Goal: Task Accomplishment & Management: Manage account settings

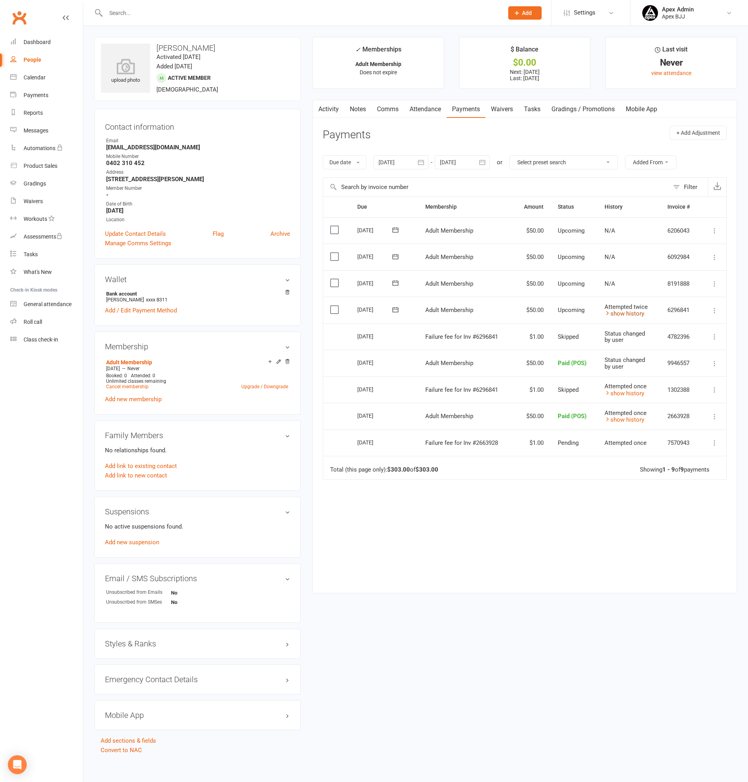
click at [632, 315] on link "show history" at bounding box center [625, 313] width 40 height 7
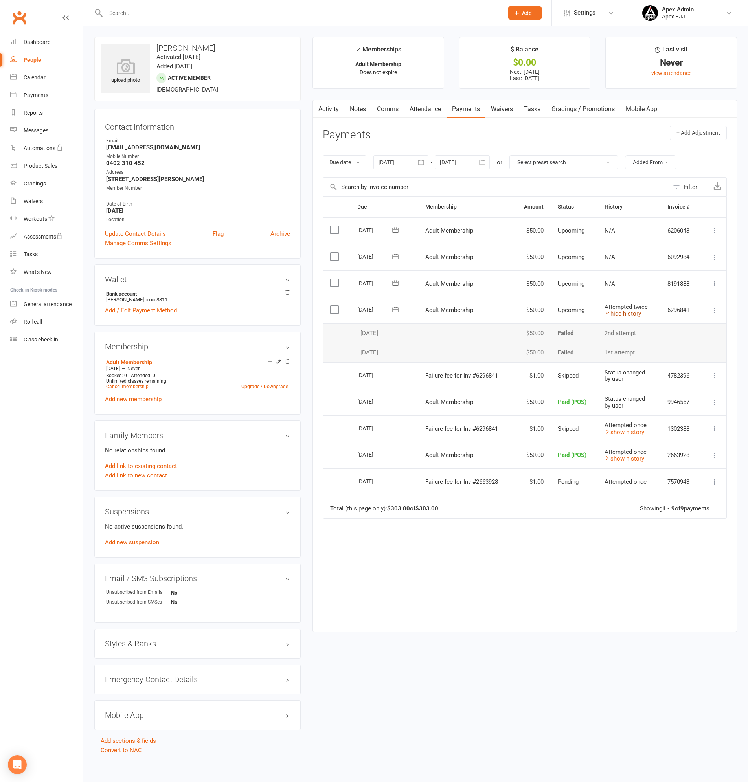
click at [632, 315] on link "hide history" at bounding box center [623, 313] width 37 height 7
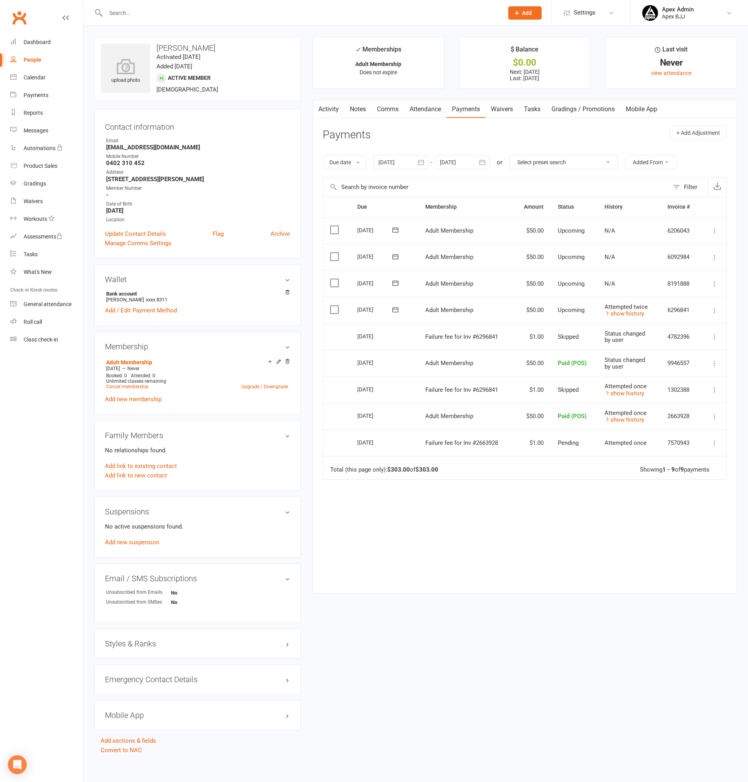
click at [164, 19] on div at bounding box center [296, 13] width 404 height 26
click at [165, 17] on input "text" at bounding box center [300, 12] width 395 height 11
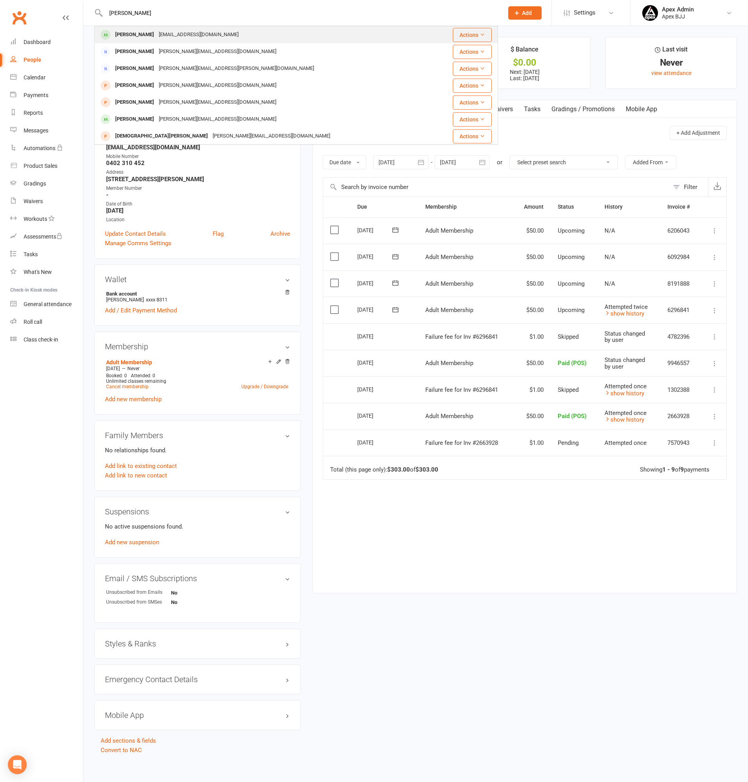
type input "chris moussa"
click at [156, 32] on div "chrismoussa2007@gmail.com" at bounding box center [198, 34] width 85 height 11
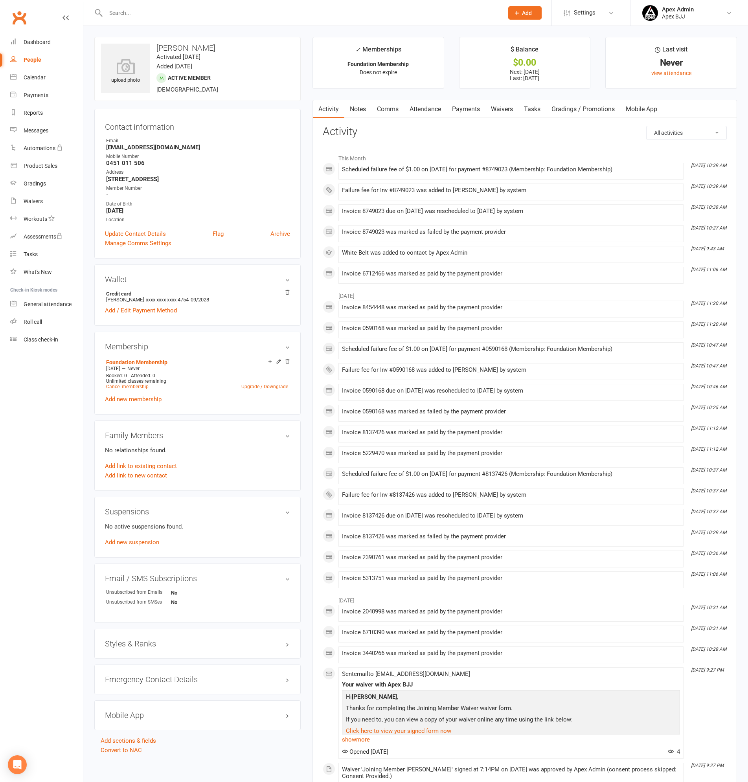
click at [468, 108] on link "Payments" at bounding box center [466, 109] width 39 height 18
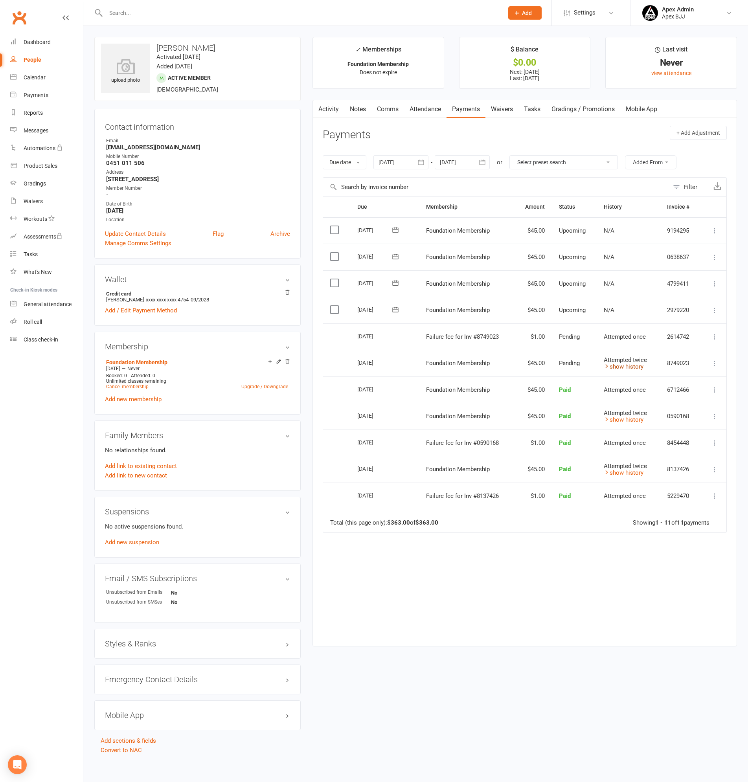
click at [634, 366] on link "show history" at bounding box center [624, 366] width 40 height 7
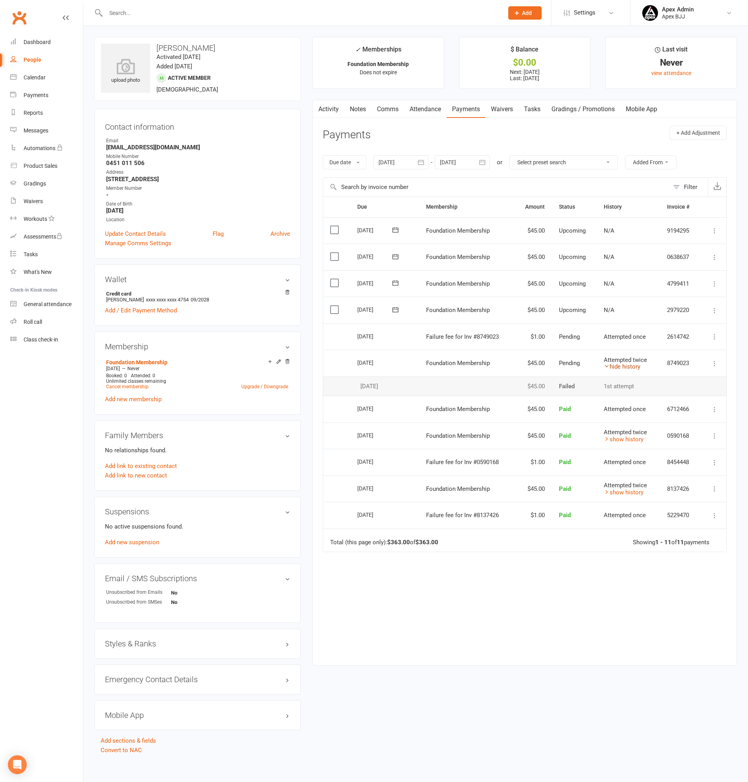
click at [634, 366] on link "hide history" at bounding box center [622, 366] width 37 height 7
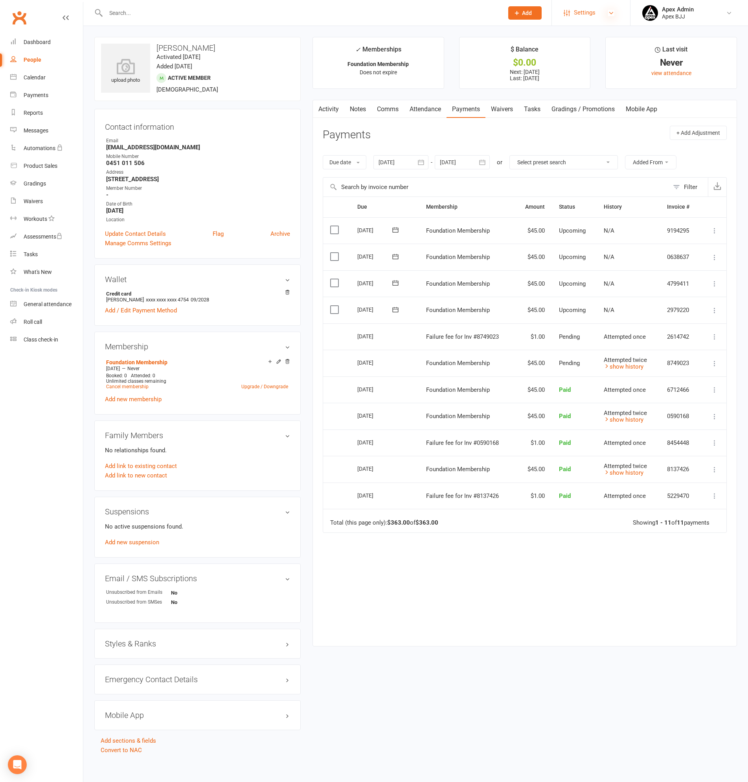
click at [612, 12] on icon at bounding box center [611, 13] width 6 height 6
click at [567, 35] on link "Membership Plans" at bounding box center [591, 35] width 78 height 18
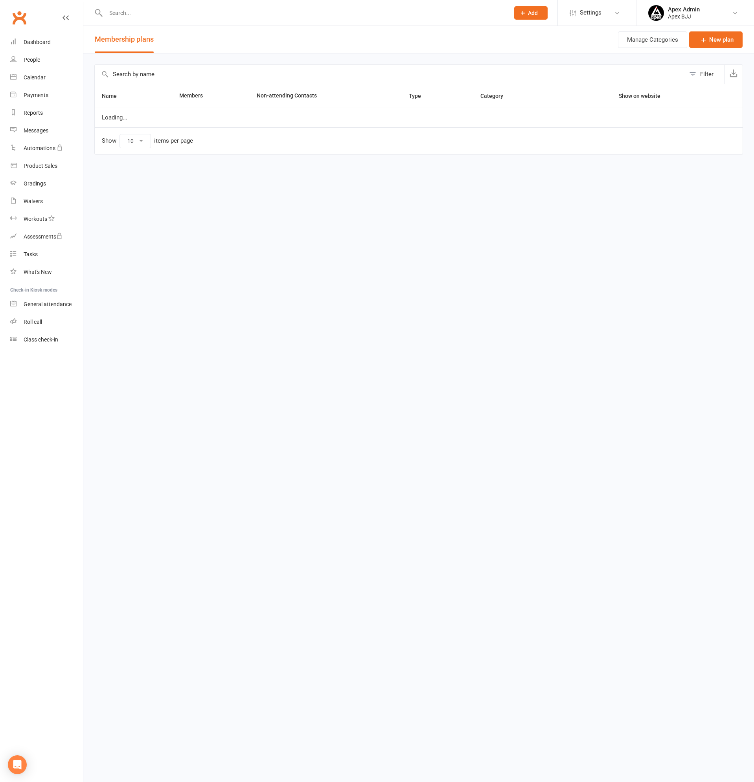
select select "25"
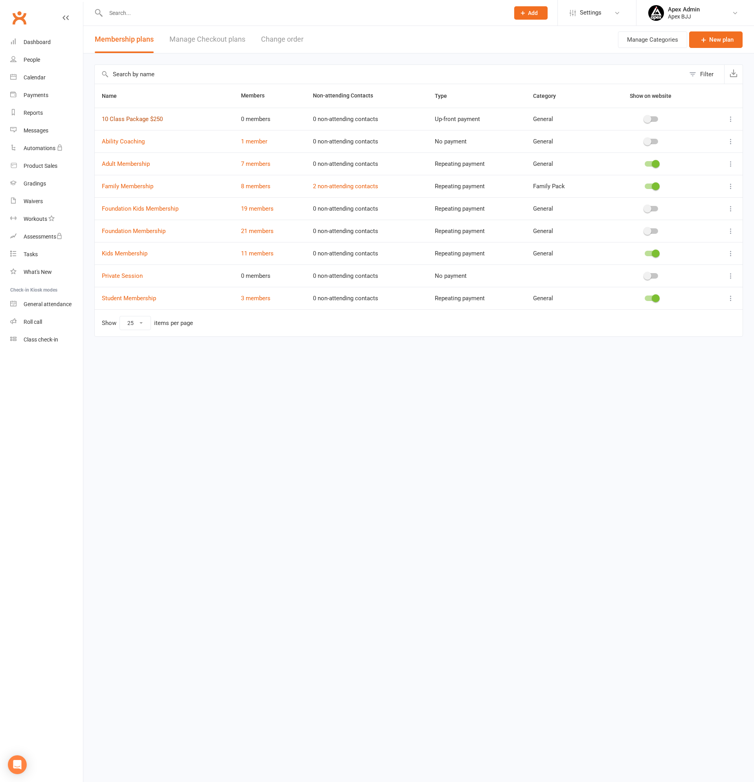
click at [133, 116] on link "10 Class Package $250" at bounding box center [132, 119] width 61 height 7
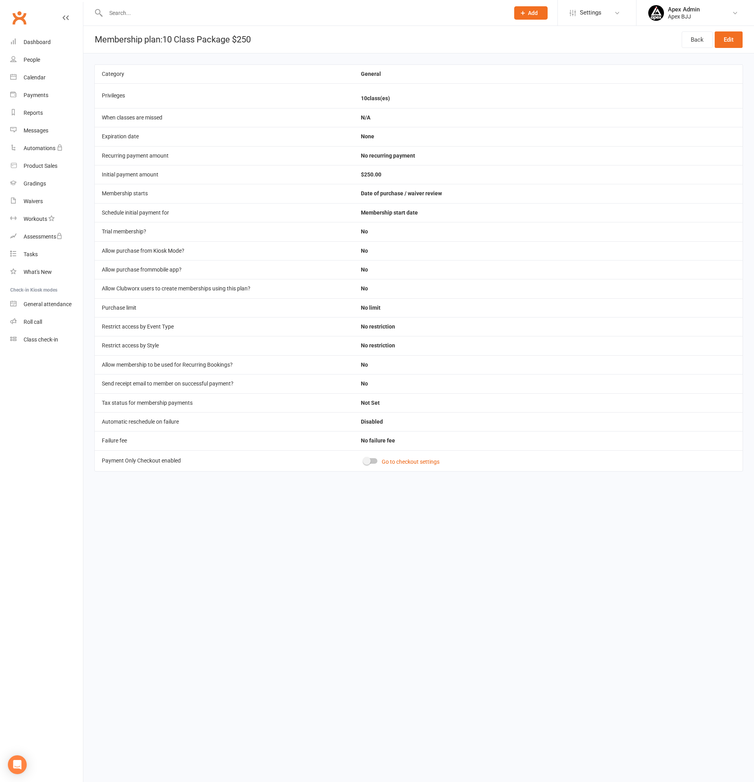
click at [366, 460] on span at bounding box center [367, 461] width 8 height 8
click at [364, 460] on input "checkbox" at bounding box center [364, 460] width 0 height 0
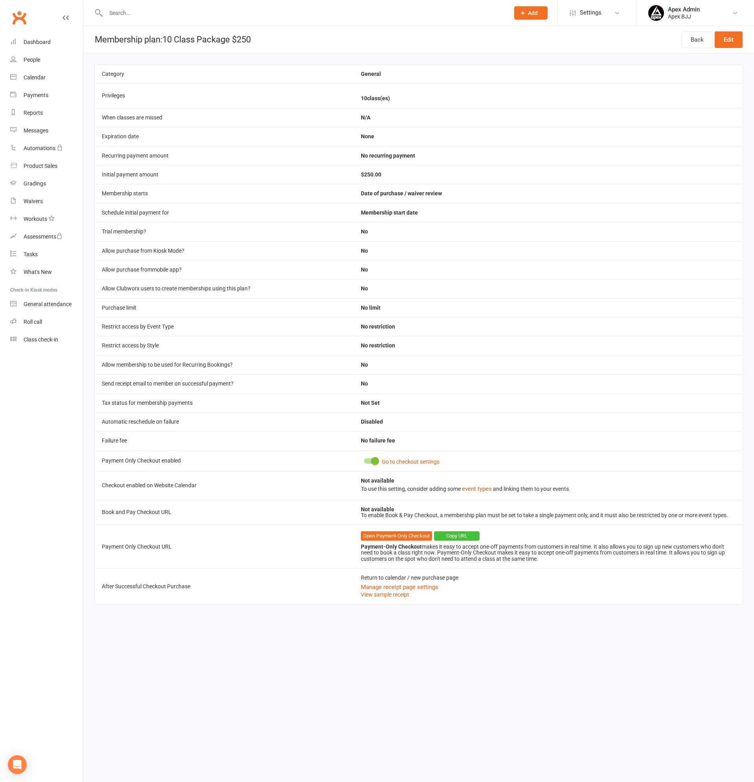
click at [467, 538] on button "Copy URL" at bounding box center [457, 536] width 46 height 9
click at [416, 536] on link "Open Payment-Only Checkout" at bounding box center [396, 536] width 71 height 9
click at [432, 587] on button "Manage receipt page settings" at bounding box center [399, 587] width 77 height 9
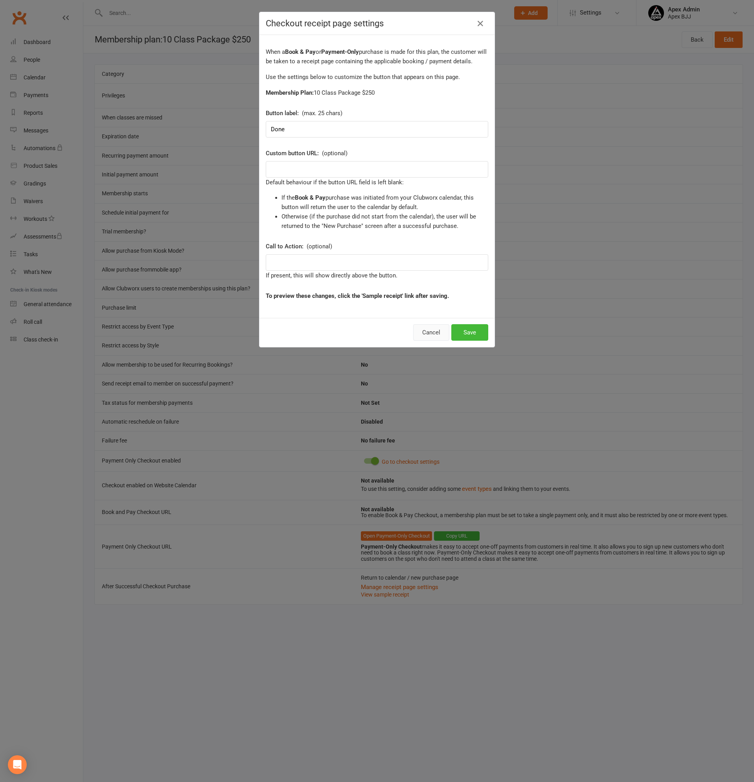
click at [431, 330] on button "Cancel" at bounding box center [431, 332] width 36 height 17
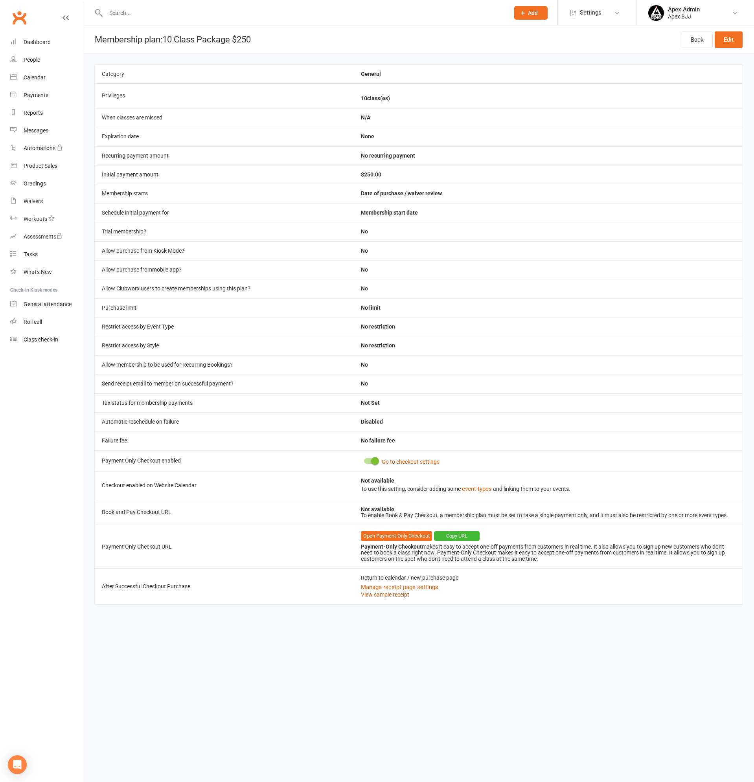
click at [394, 597] on link "View sample receipt" at bounding box center [385, 595] width 48 height 6
click at [458, 535] on button "Copy URL" at bounding box center [457, 536] width 46 height 9
click at [455, 538] on button "Copy URL" at bounding box center [457, 536] width 46 height 9
click at [375, 460] on span at bounding box center [375, 461] width 8 height 8
click at [364, 460] on input "checkbox" at bounding box center [364, 460] width 0 height 0
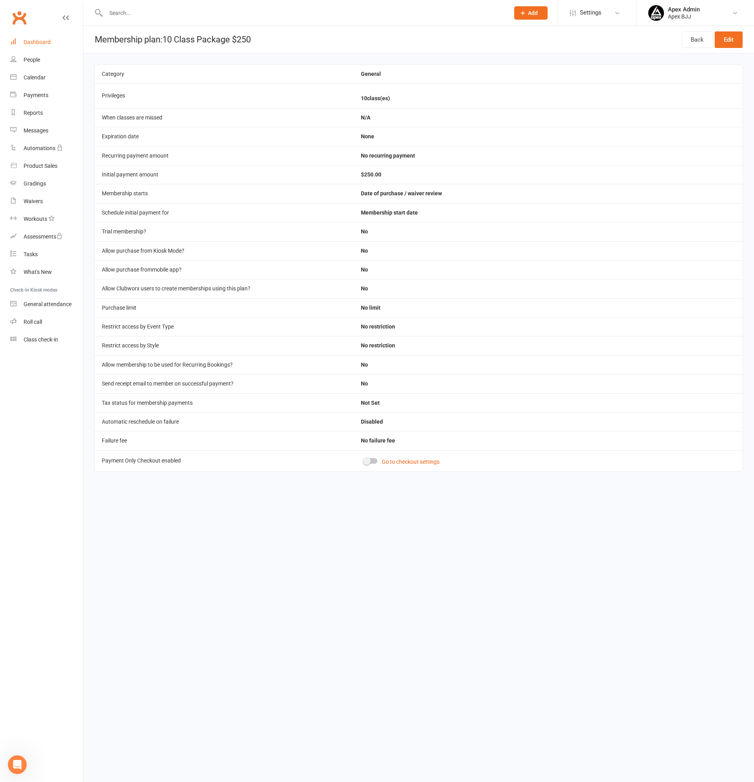
click at [41, 40] on div "Dashboard" at bounding box center [37, 42] width 27 height 6
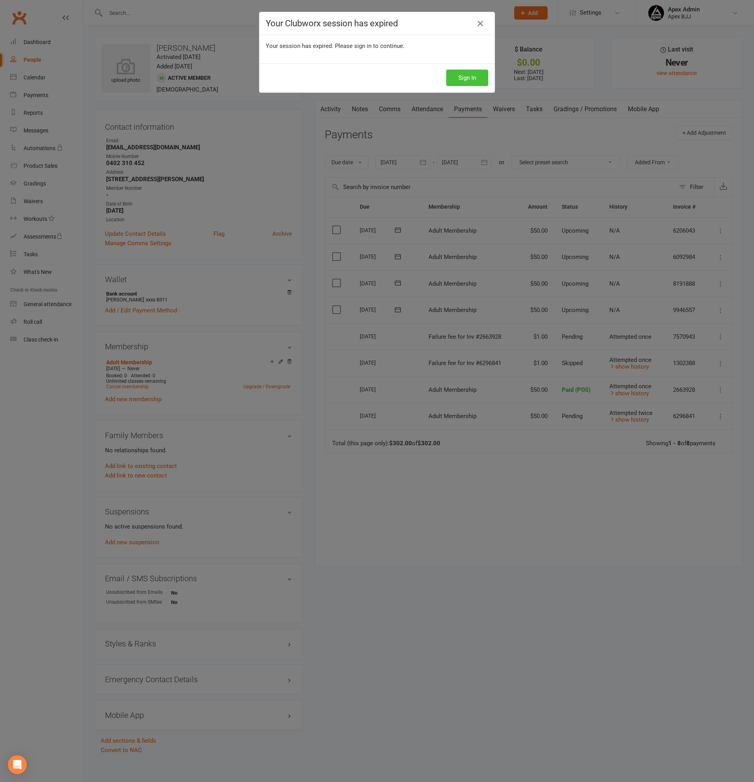
click at [472, 79] on button "Sign In" at bounding box center [467, 78] width 42 height 17
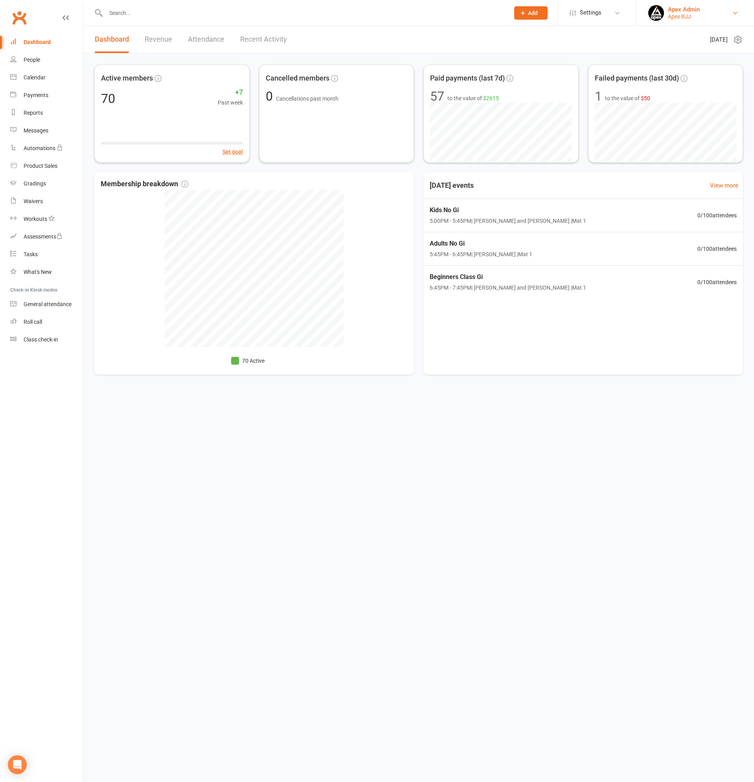
click at [689, 7] on div "Apex Admin" at bounding box center [684, 9] width 32 height 7
click at [659, 31] on link "My profile" at bounding box center [696, 35] width 118 height 18
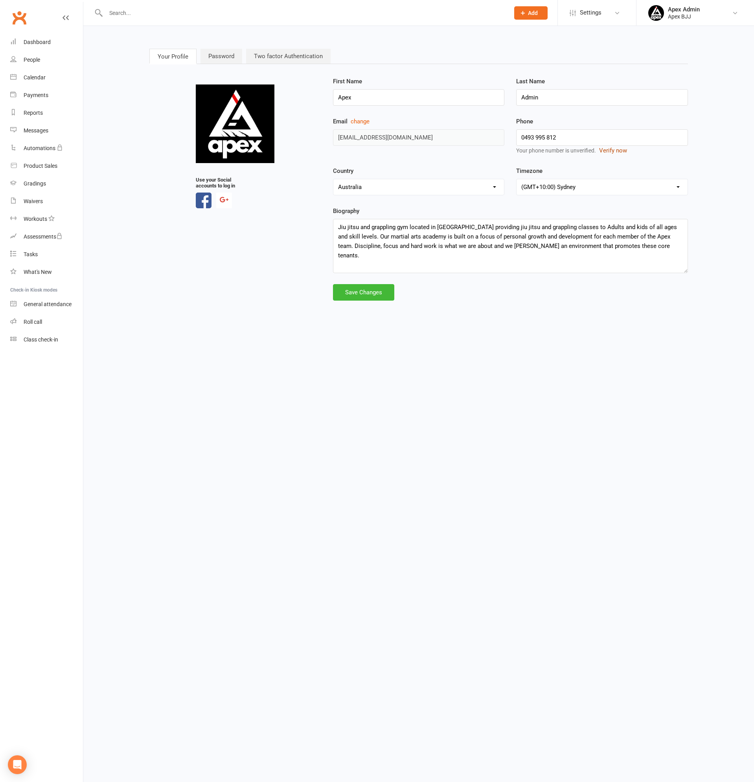
click at [614, 150] on button "Verify now" at bounding box center [613, 150] width 28 height 9
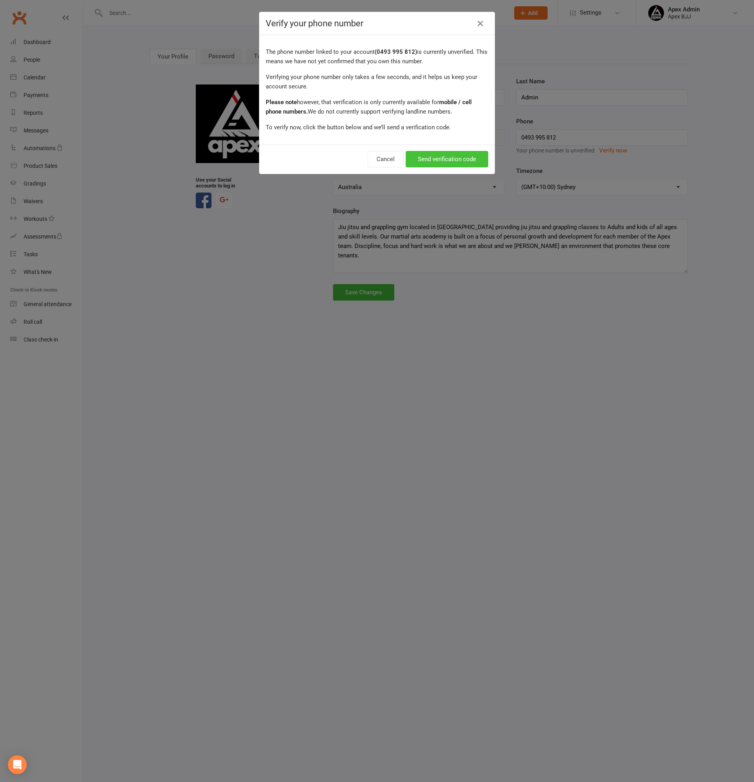
click at [458, 156] on button "Send verification code" at bounding box center [447, 159] width 83 height 17
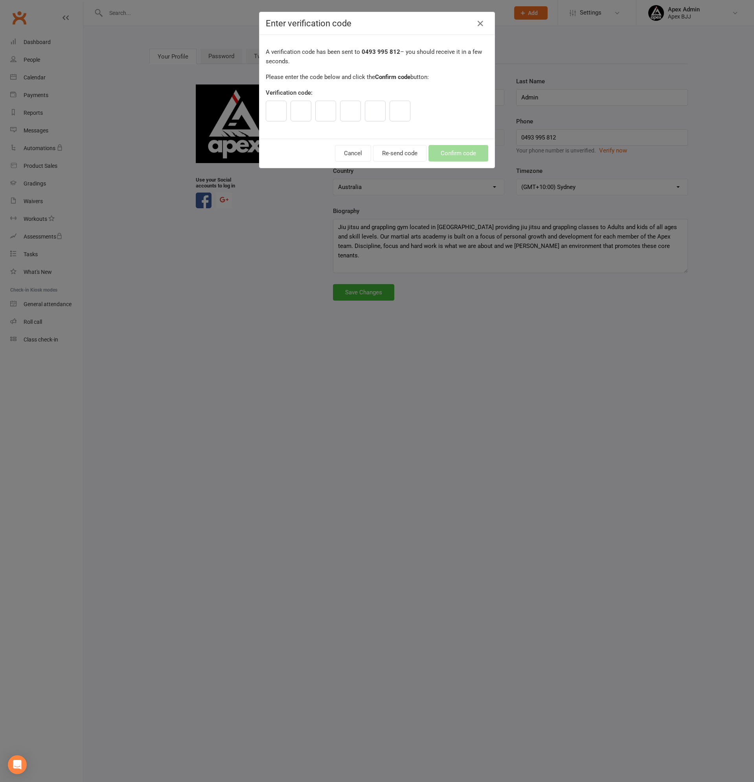
paste input "1"
type input "1"
type input "2"
type input "6"
type input "9"
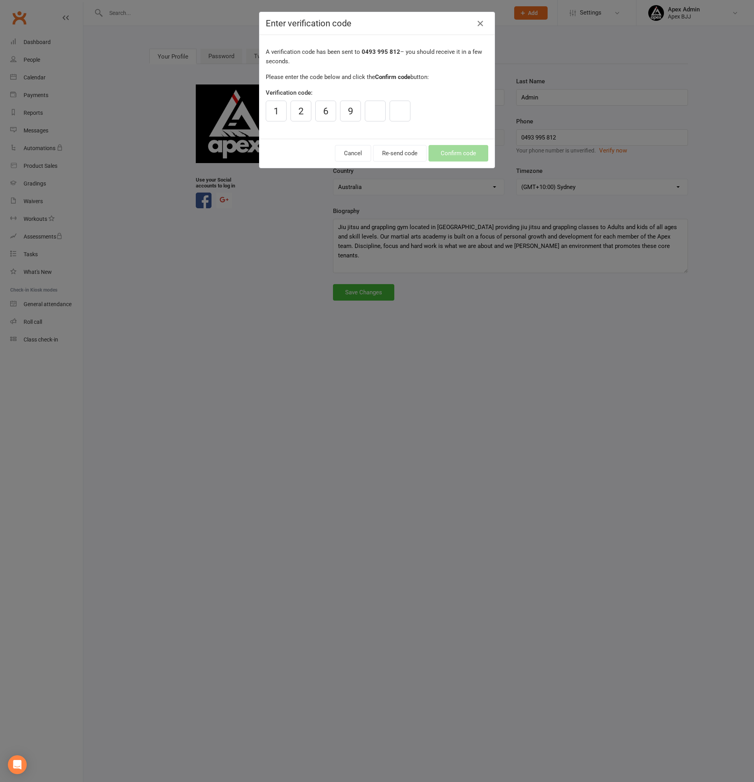
type input "9"
type input "0"
click at [464, 153] on button "Confirm code" at bounding box center [459, 153] width 60 height 17
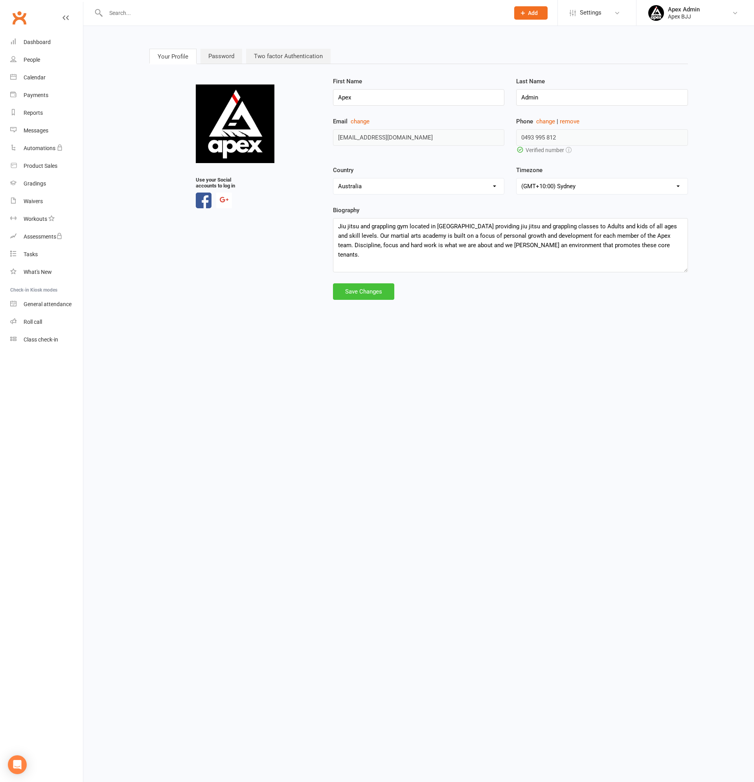
click at [354, 289] on div "Save Changes" at bounding box center [363, 292] width 61 height 17
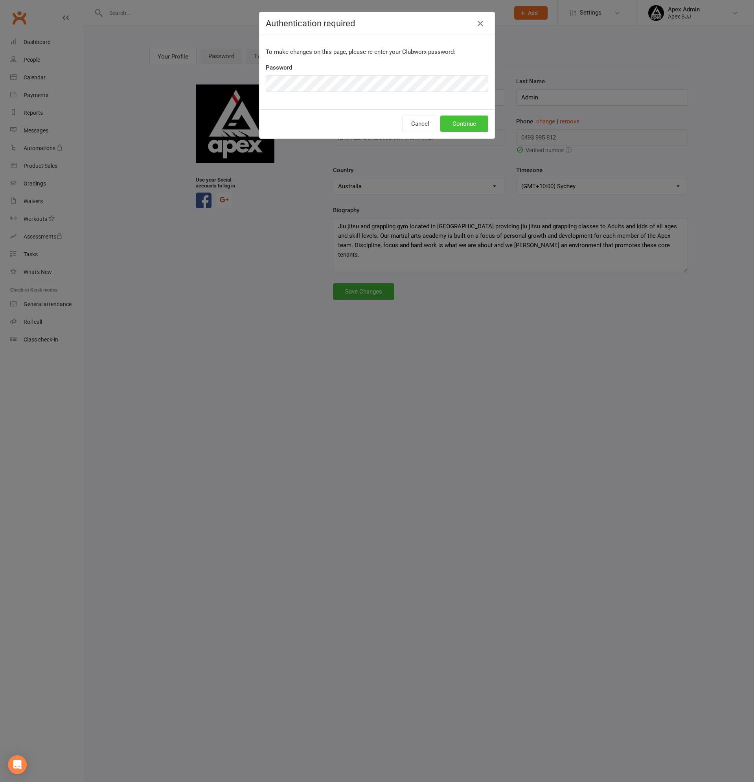
click at [466, 123] on button "Continue" at bounding box center [464, 124] width 48 height 17
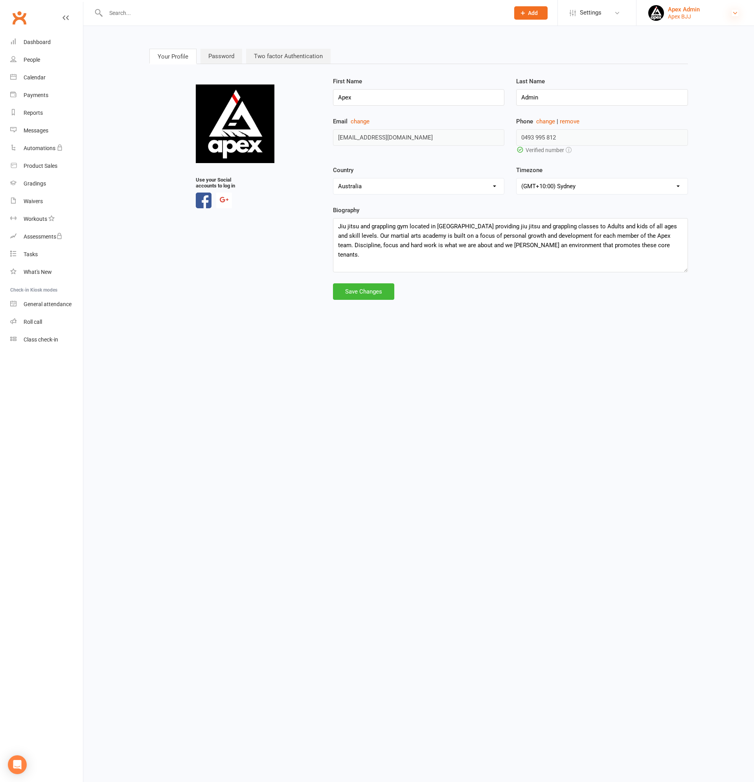
click at [734, 10] on icon at bounding box center [735, 13] width 6 height 6
click at [664, 50] on link "My subscription" at bounding box center [696, 53] width 118 height 18
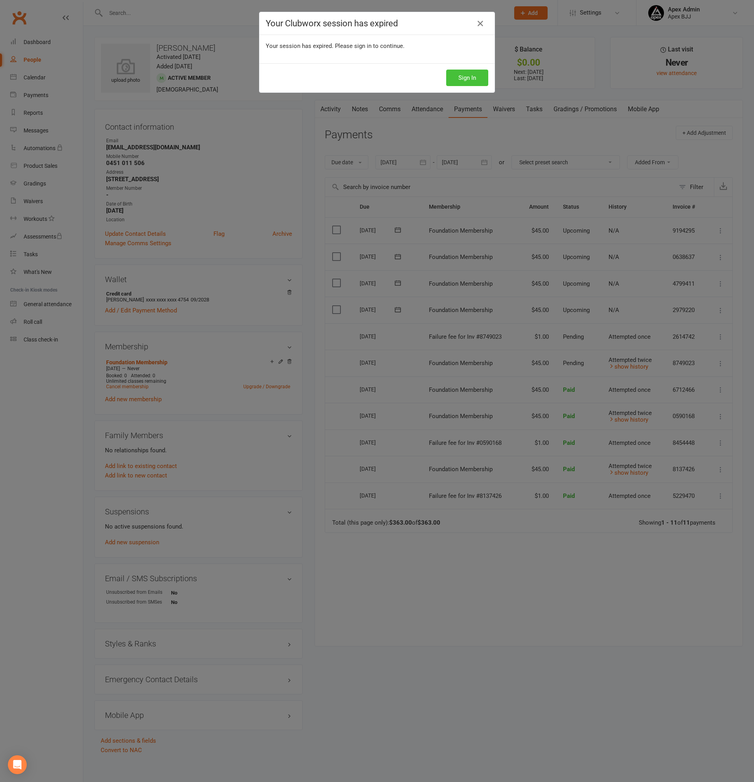
click at [463, 79] on button "Sign In" at bounding box center [467, 78] width 42 height 17
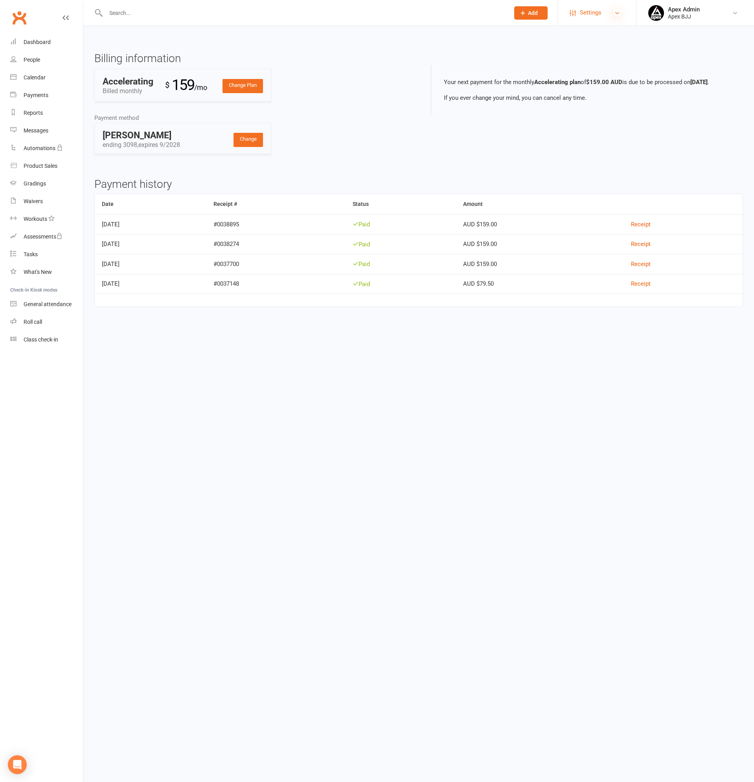
click at [618, 13] on icon at bounding box center [617, 13] width 6 height 6
click at [591, 213] on link "Account Profile" at bounding box center [597, 220] width 78 height 18
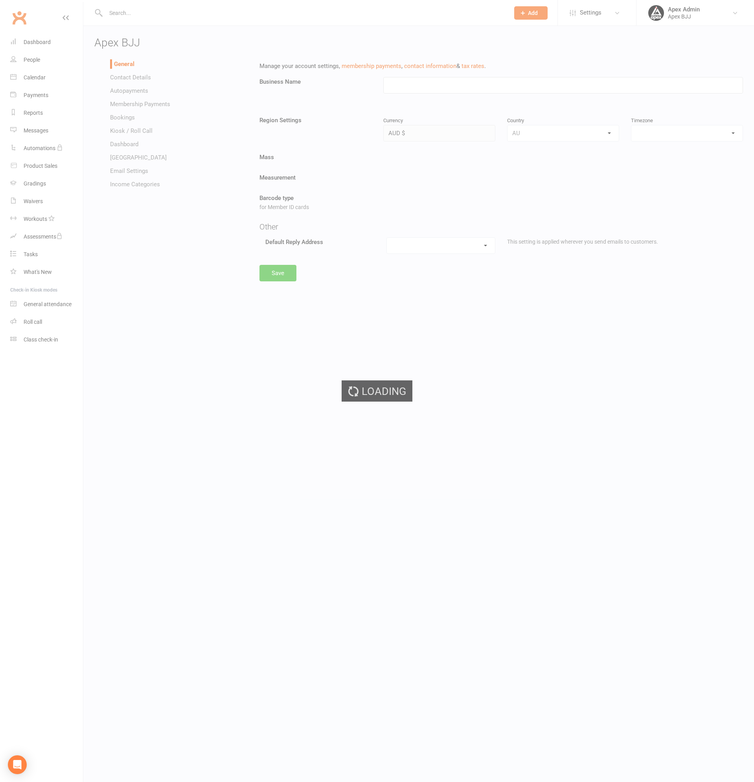
type input "Apex BJJ"
select select "[GEOGRAPHIC_DATA]/[GEOGRAPHIC_DATA]"
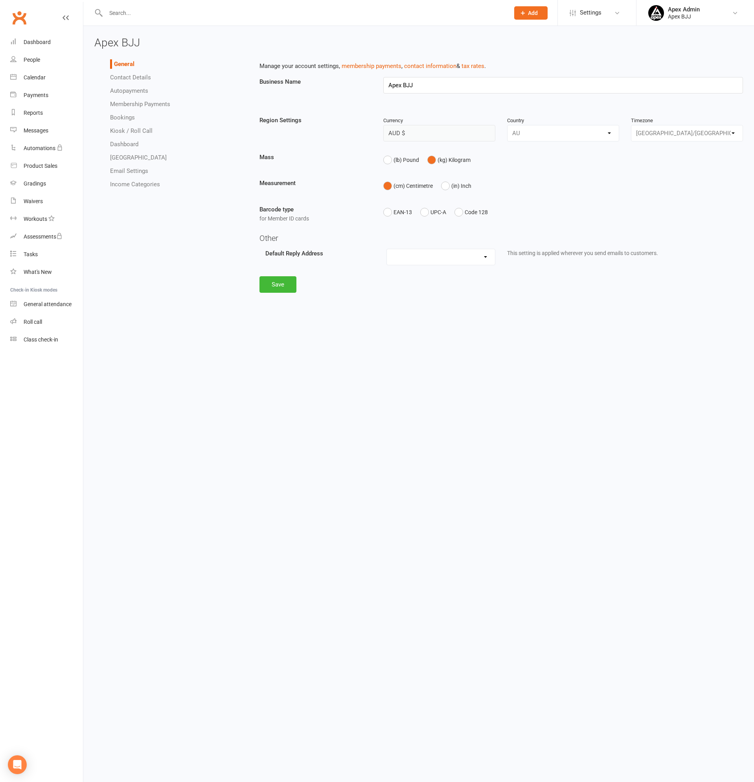
click at [126, 75] on link "Contact Details" at bounding box center [130, 77] width 41 height 7
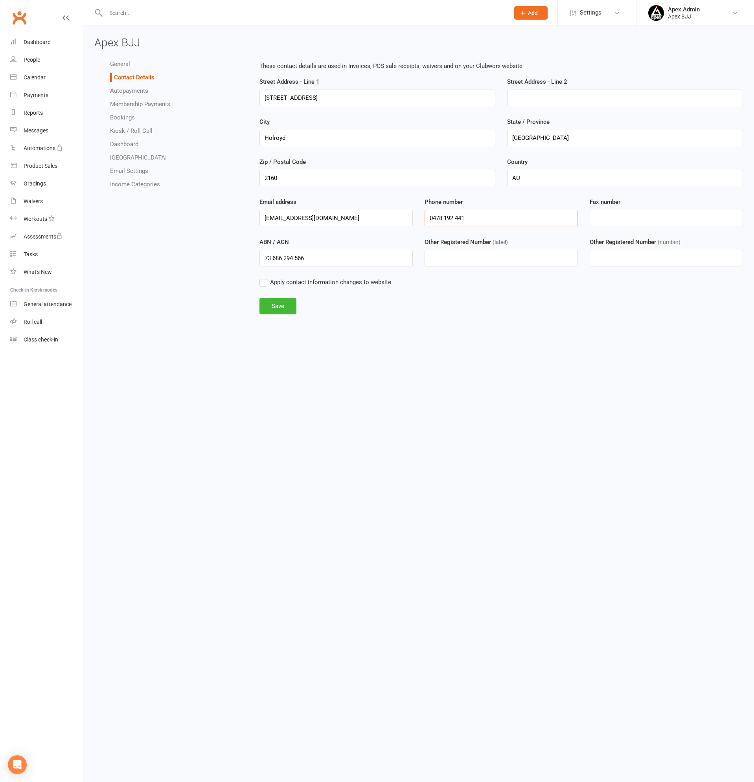
drag, startPoint x: 473, startPoint y: 218, endPoint x: 368, endPoint y: 212, distance: 105.5
click at [368, 212] on div "Email address [EMAIL_ADDRESS][DOMAIN_NAME] Phone number [PHONE_NUMBER] Fax numb…" at bounding box center [501, 217] width 495 height 40
paste input "93 995 812"
type input "0493 995 812"
click at [269, 304] on button "Save" at bounding box center [278, 306] width 37 height 17
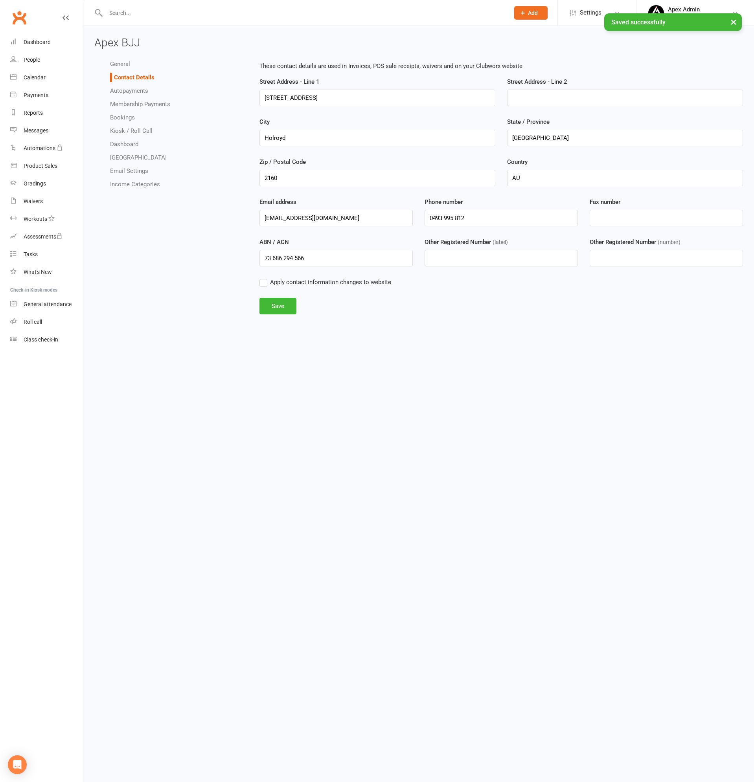
click at [265, 282] on label "Apply contact information changes to website" at bounding box center [326, 282] width 132 height 9
click at [265, 278] on input "Apply contact information changes to website" at bounding box center [326, 278] width 132 height 0
click at [276, 307] on button "Save" at bounding box center [278, 306] width 37 height 17
drag, startPoint x: 43, startPoint y: 42, endPoint x: 245, endPoint y: 37, distance: 202.6
click at [43, 42] on div "Dashboard" at bounding box center [37, 42] width 27 height 6
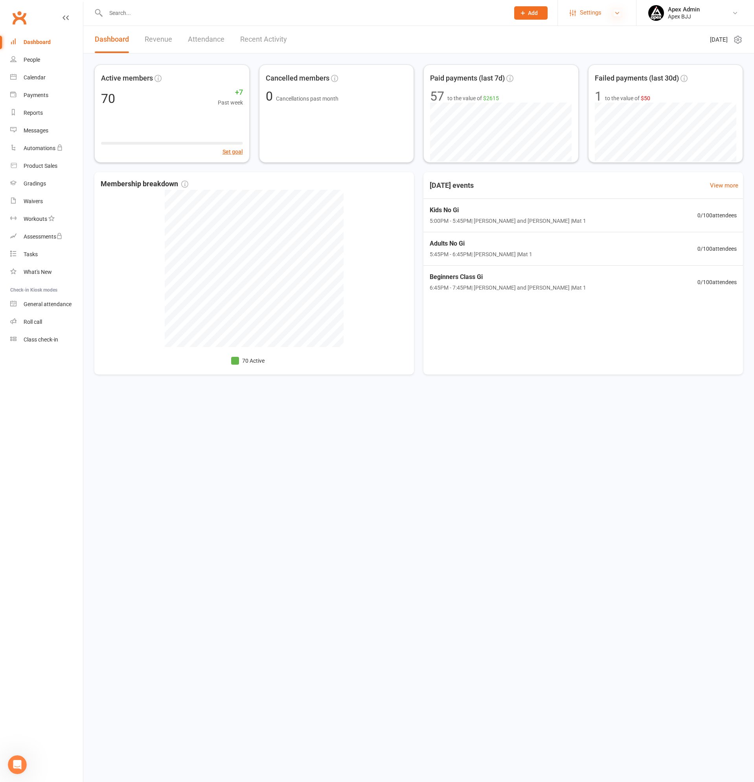
click at [619, 10] on icon at bounding box center [617, 13] width 6 height 6
click at [598, 36] on link "Membership Plans" at bounding box center [597, 35] width 78 height 18
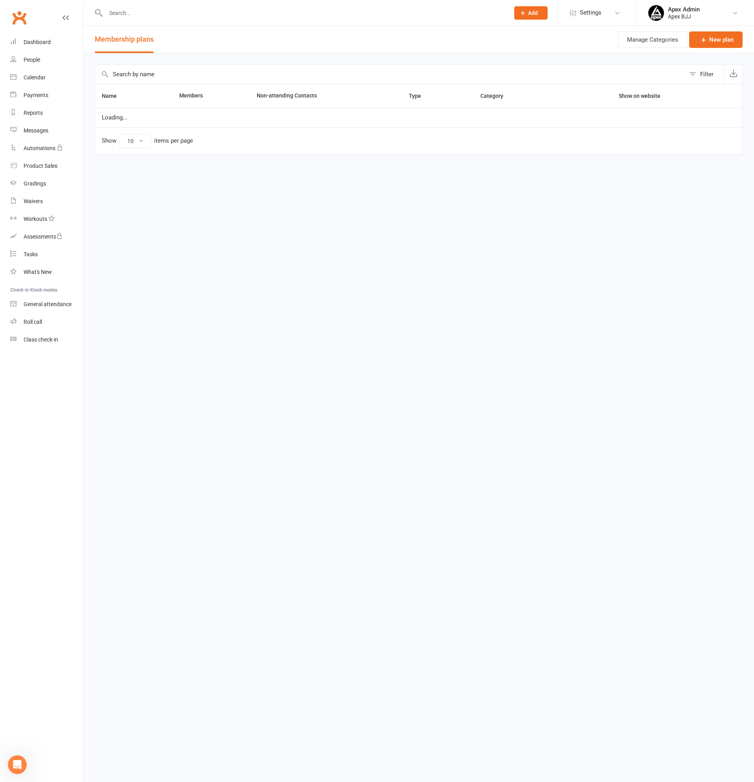
select select "25"
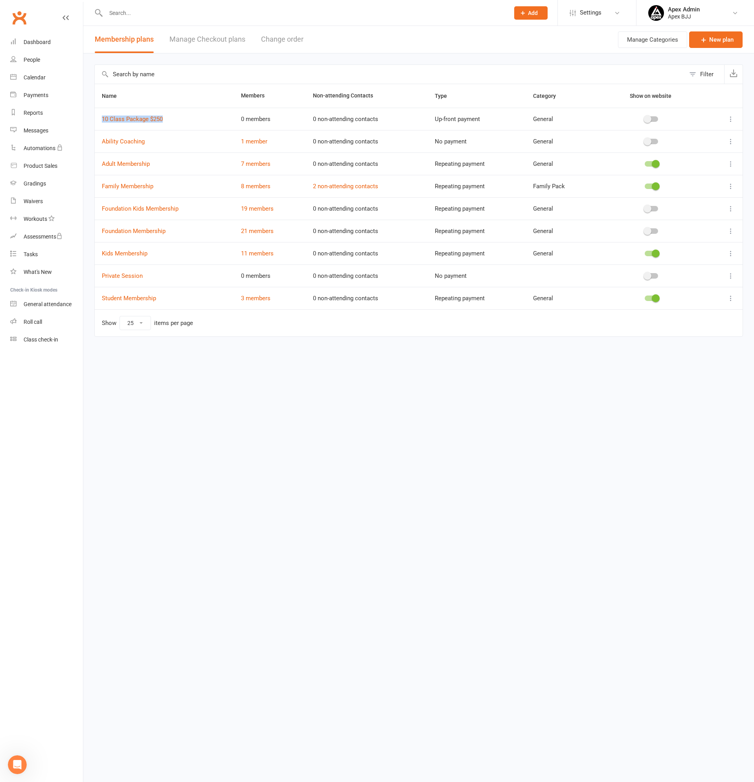
drag, startPoint x: 175, startPoint y: 122, endPoint x: 103, endPoint y: 126, distance: 72.5
click at [103, 126] on td "10 Class Package $250" at bounding box center [164, 119] width 139 height 22
copy link "10 Class Package $250"
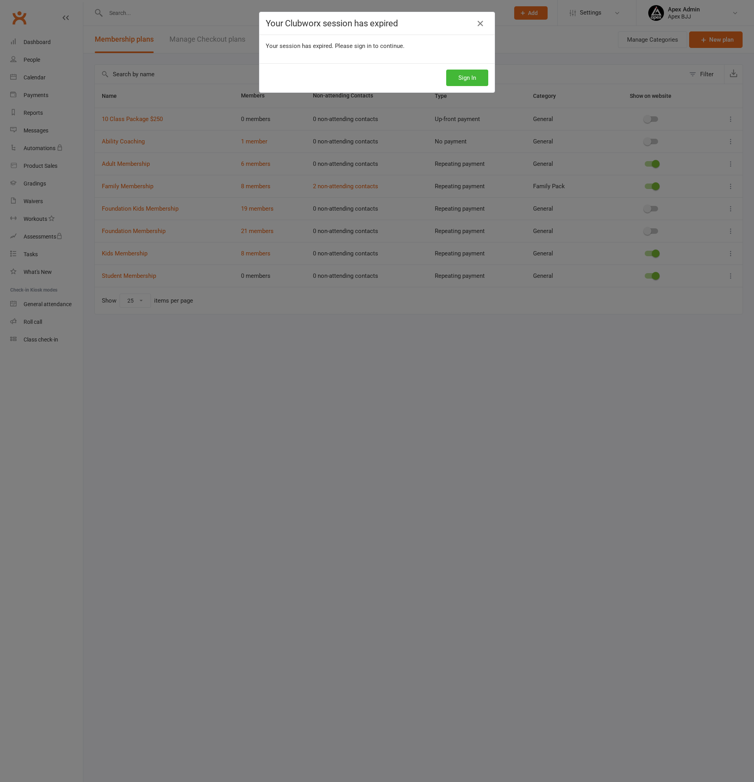
select select "25"
click at [457, 75] on button "Sign In" at bounding box center [467, 78] width 42 height 17
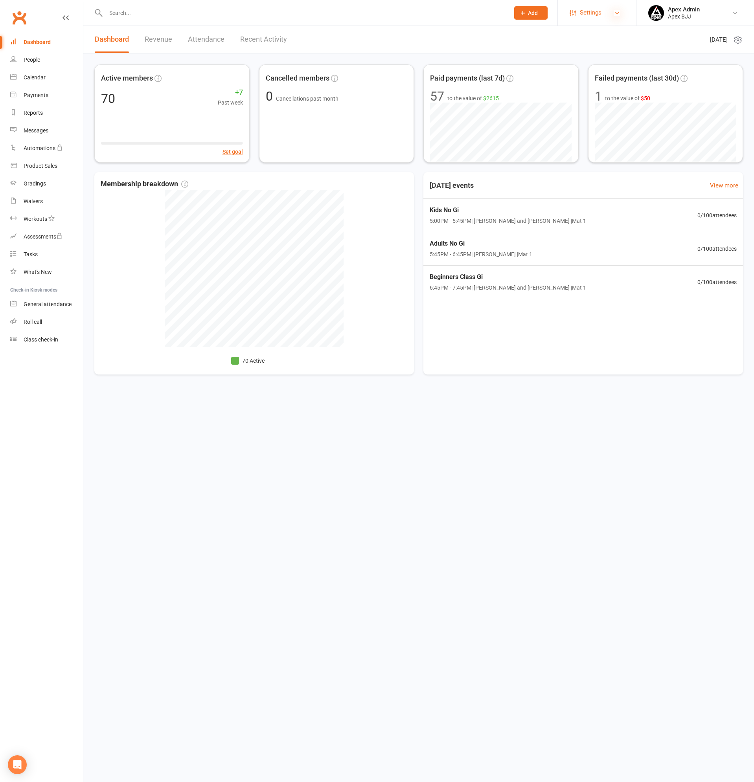
click at [618, 13] on icon at bounding box center [617, 13] width 6 height 6
click at [584, 34] on link "Membership Plans" at bounding box center [597, 35] width 78 height 18
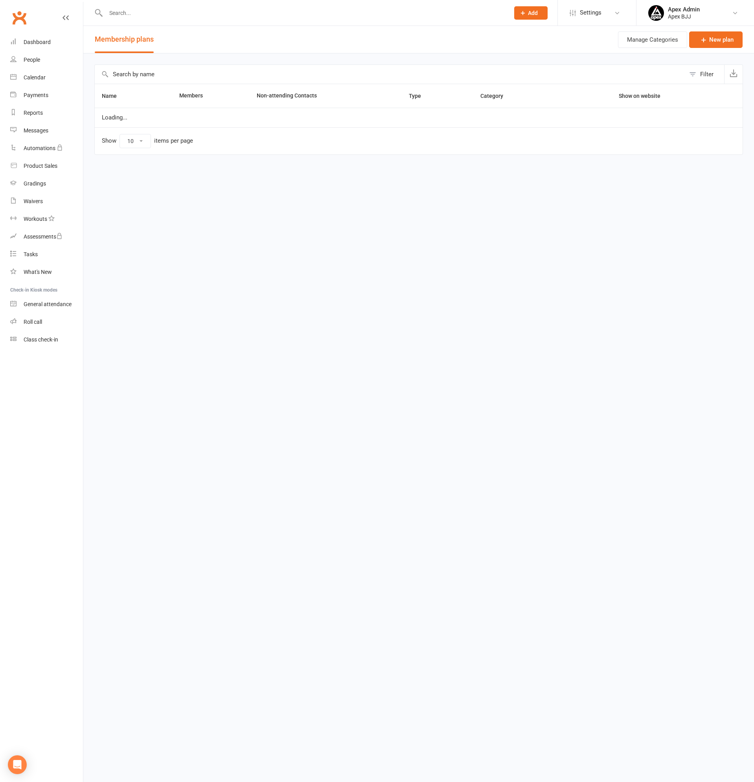
select select "25"
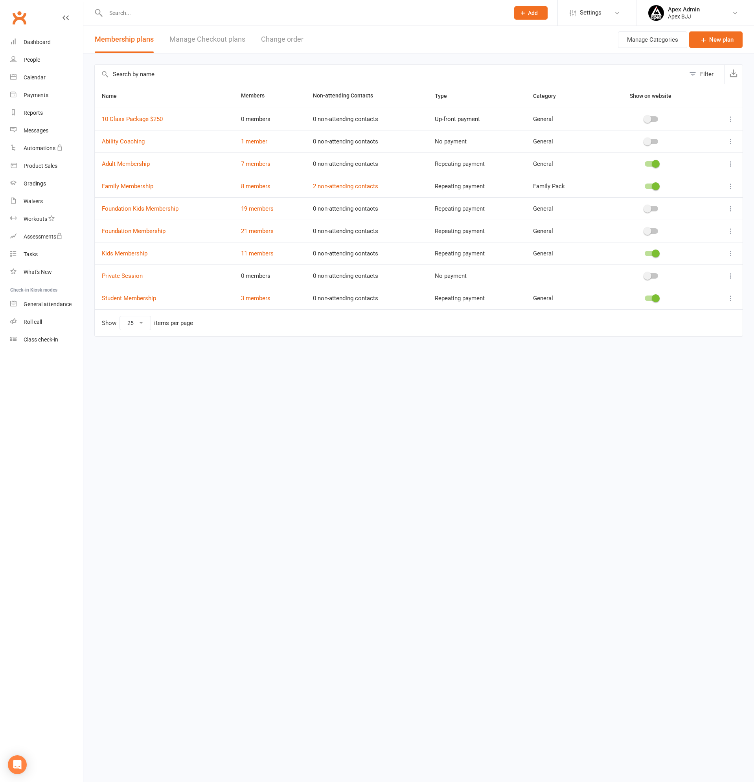
click at [159, 16] on input "text" at bounding box center [303, 12] width 401 height 11
type input "a"
click at [17, 764] on icon "Open Intercom Messenger" at bounding box center [17, 765] width 9 height 10
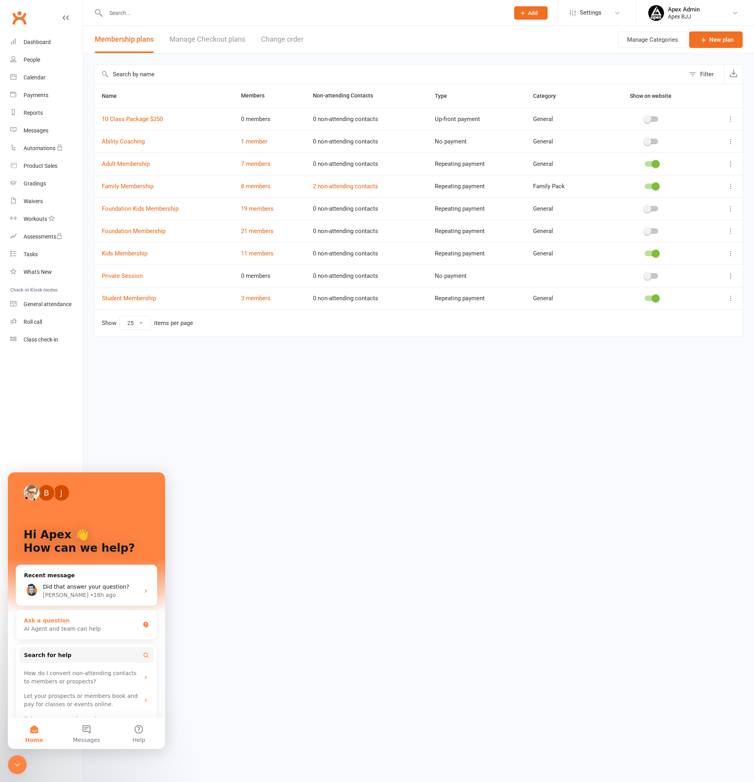
click at [53, 626] on div "AI Agent and team can help" at bounding box center [82, 629] width 116 height 8
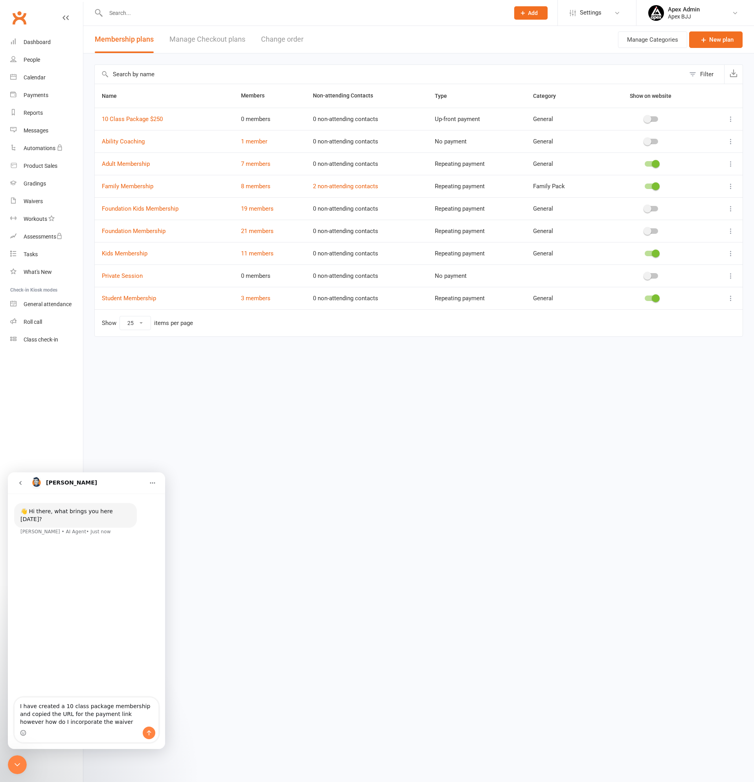
type textarea "I have created a 10 class package membership and copied the URL for the payment…"
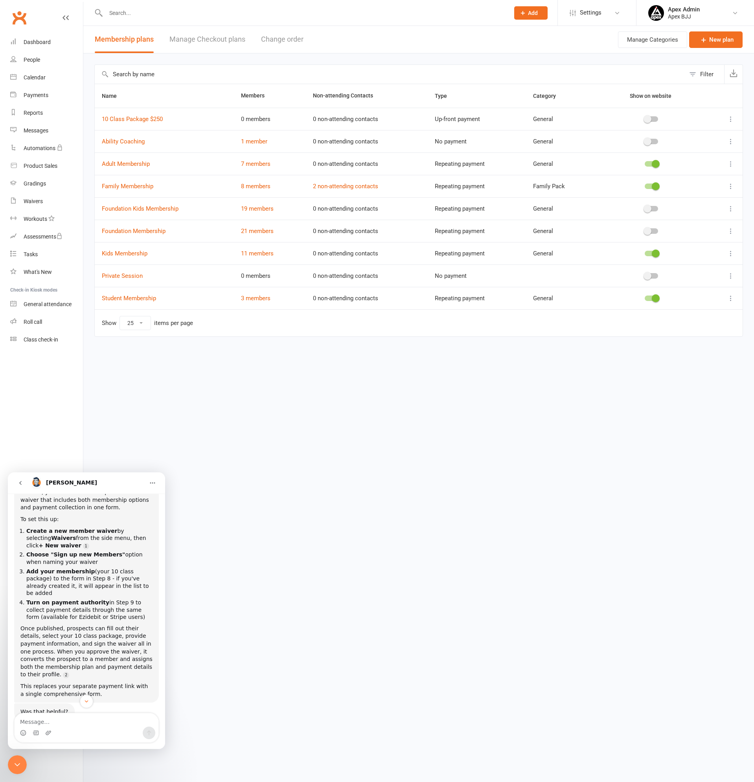
scroll to position [114, 0]
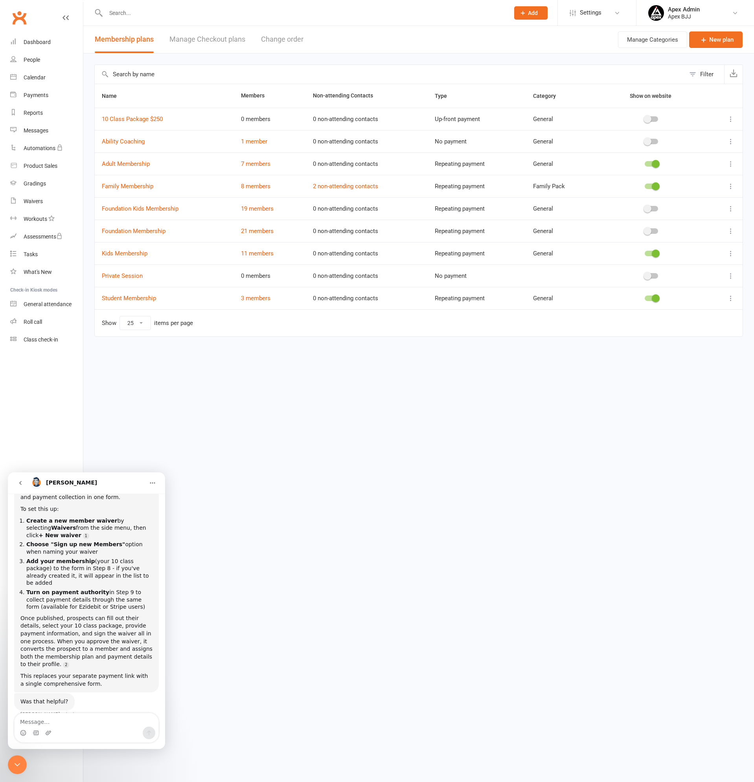
drag, startPoint x: 99, startPoint y: 726, endPoint x: 106, endPoint y: 725, distance: 6.7
click at [99, 725] on textarea "Message…" at bounding box center [87, 720] width 144 height 13
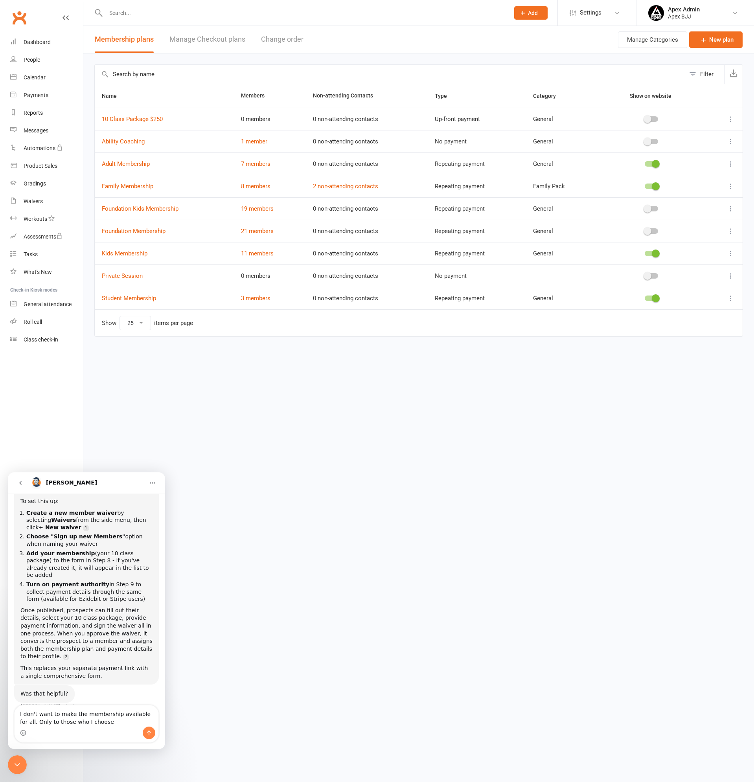
type textarea "I don't want to make the membership available for all. Only to those who I choo…"
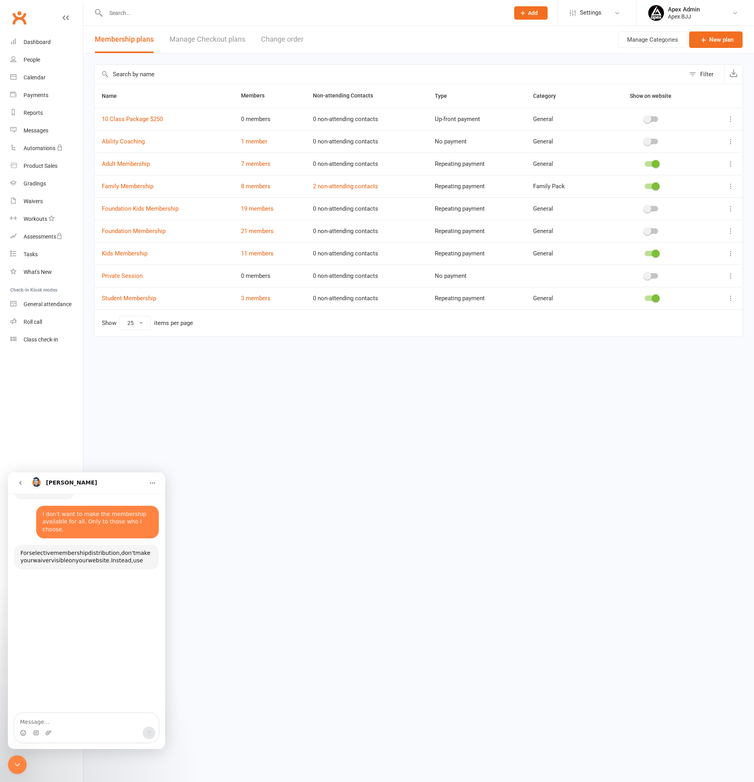
scroll to position [325, 0]
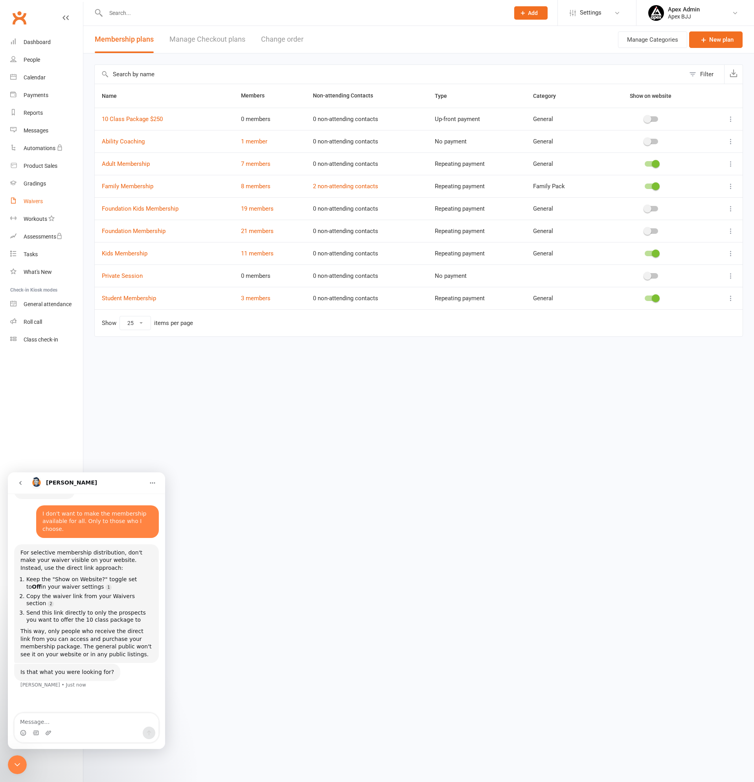
click at [32, 199] on div "Waivers" at bounding box center [33, 201] width 19 height 6
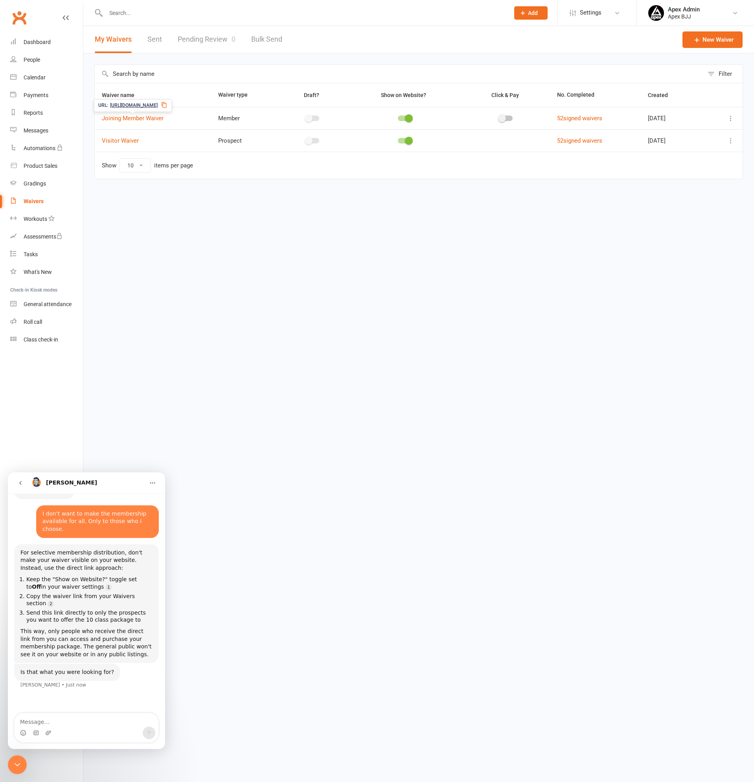
click at [166, 105] on icon at bounding box center [163, 105] width 5 height 6
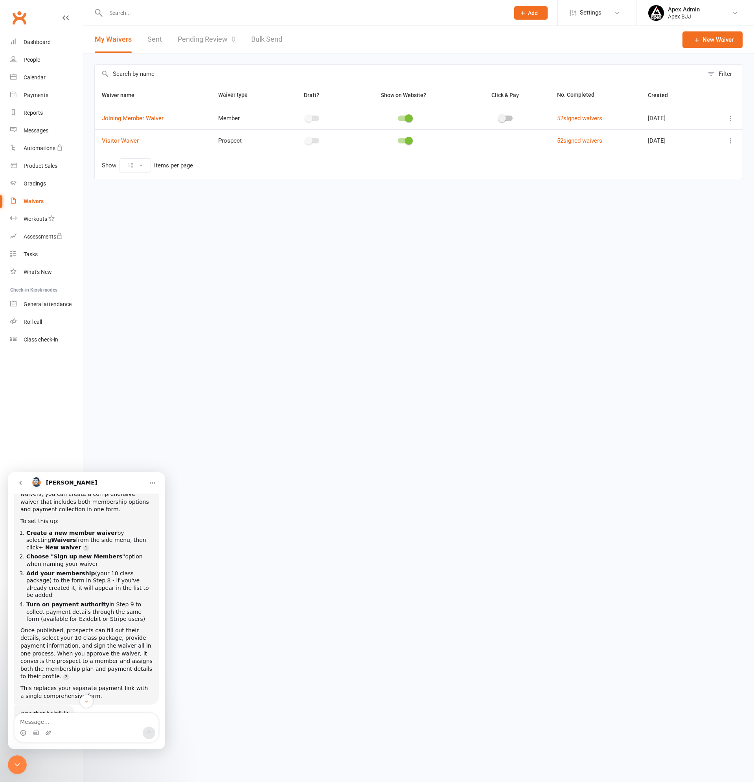
scroll to position [89, 0]
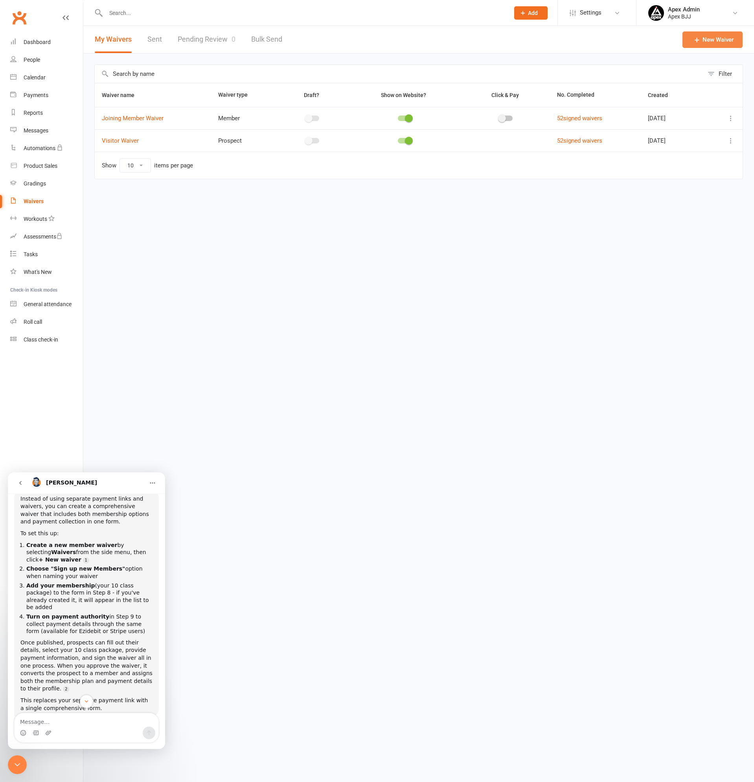
click at [720, 39] on link "New Waiver" at bounding box center [713, 39] width 60 height 17
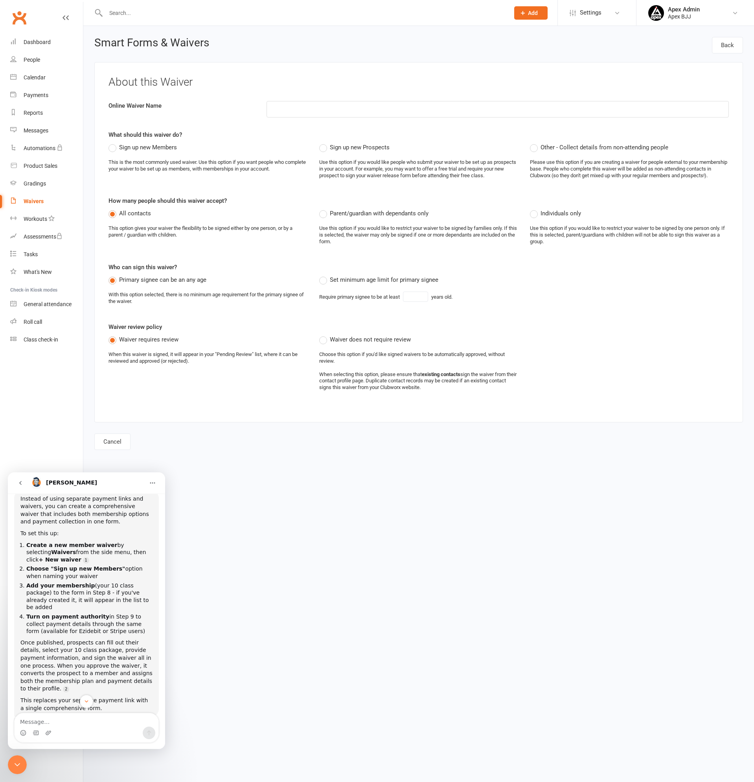
click at [35, 203] on div "Waivers" at bounding box center [34, 201] width 20 height 6
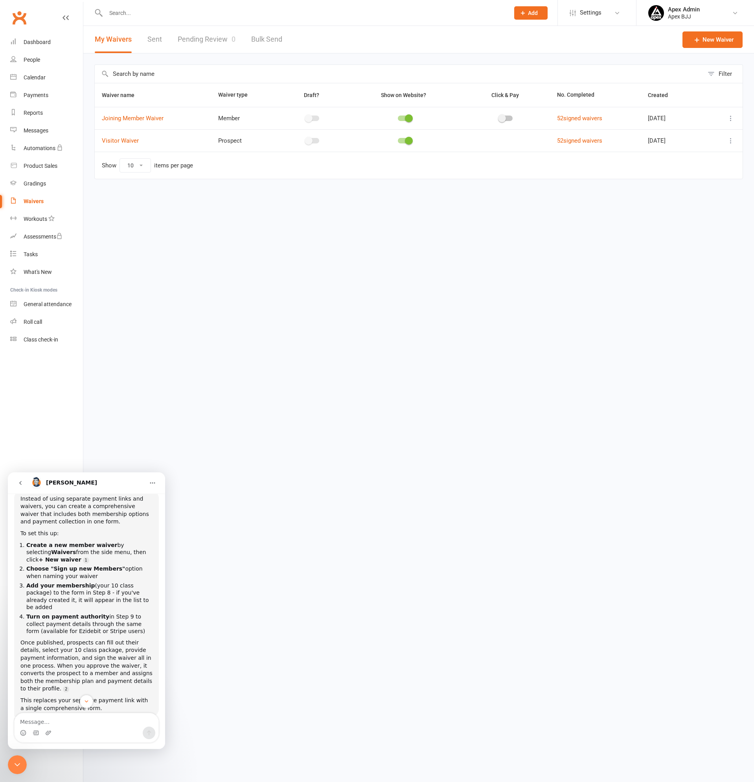
click at [156, 38] on link "Sent" at bounding box center [154, 39] width 15 height 27
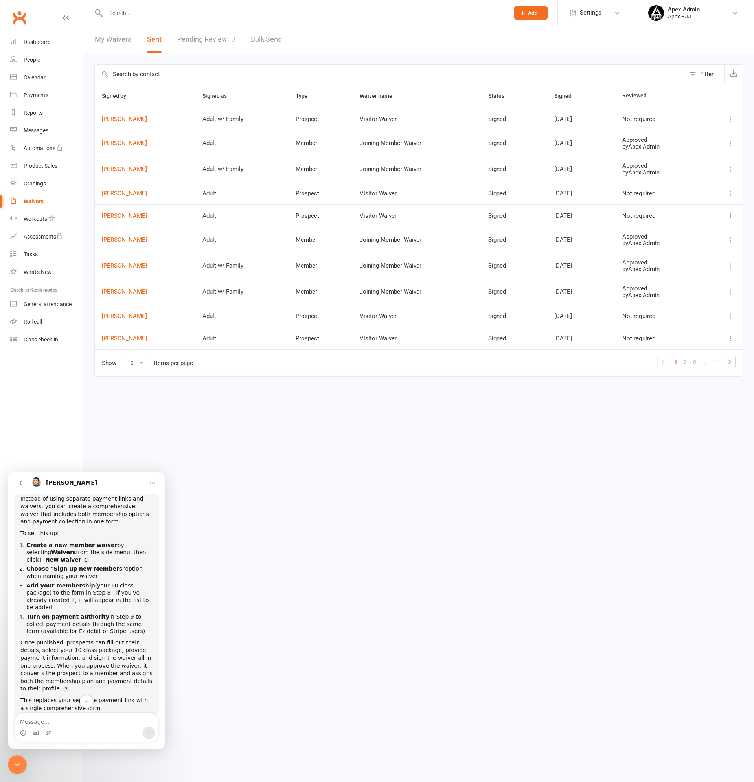
click at [107, 37] on link "My Waivers" at bounding box center [113, 39] width 37 height 27
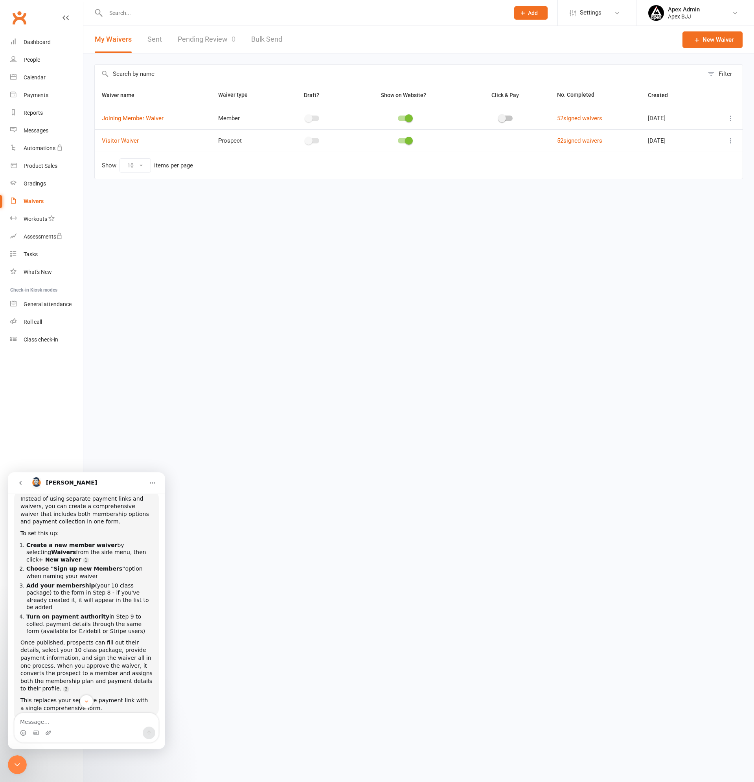
click at [731, 120] on icon at bounding box center [731, 118] width 8 height 8
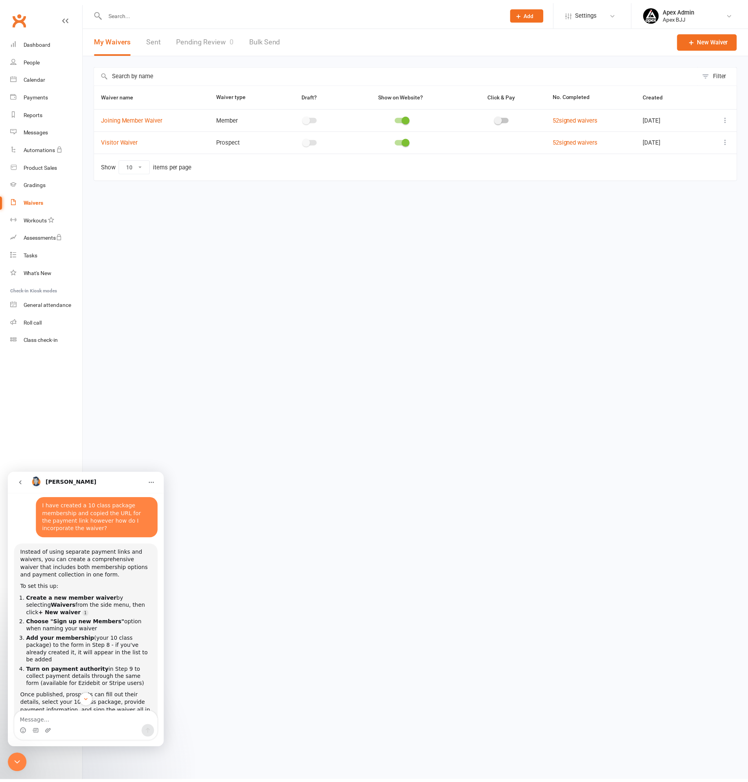
scroll to position [79, 0]
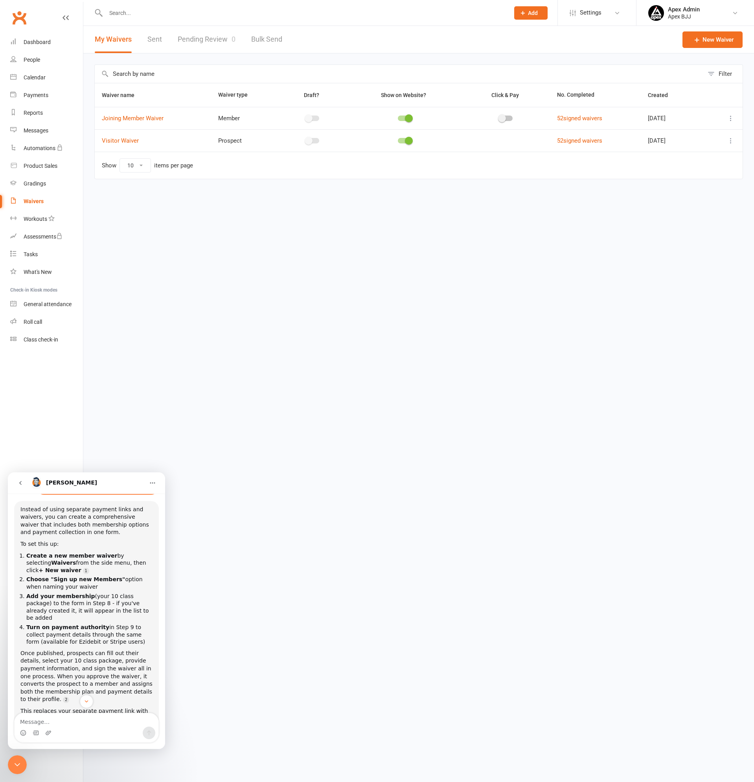
click at [733, 119] on icon at bounding box center [731, 118] width 8 height 8
click at [668, 148] on link "Duplicate waiver" at bounding box center [689, 150] width 92 height 16
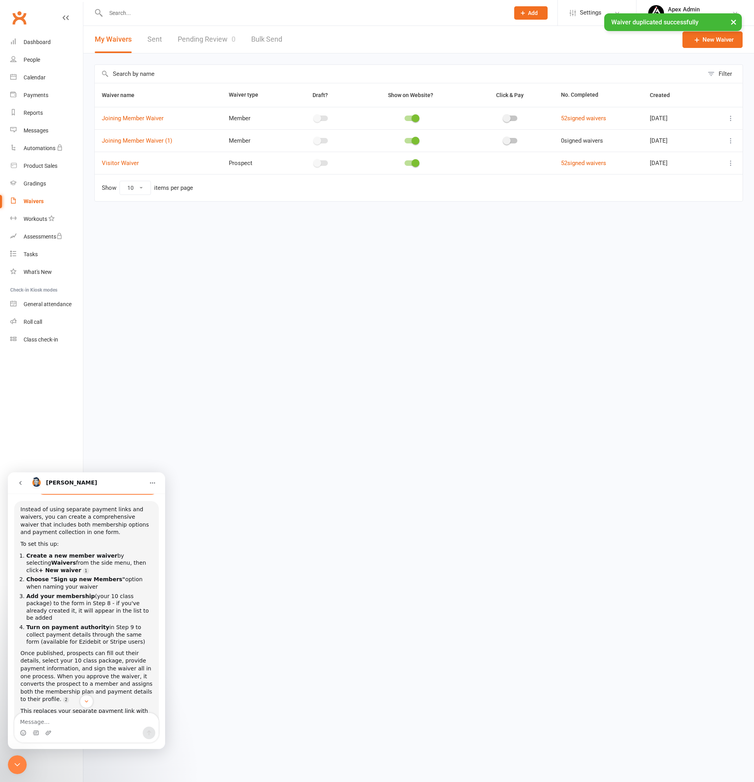
click at [732, 142] on icon at bounding box center [731, 141] width 8 height 8
click at [516, 235] on html "Prospect Member Non-attending contact Class / event Appointment Grading event T…" at bounding box center [377, 117] width 754 height 235
click at [412, 139] on span at bounding box center [416, 141] width 8 height 8
click at [405, 140] on input "checkbox" at bounding box center [405, 140] width 0 height 0
click at [731, 142] on icon at bounding box center [731, 141] width 8 height 8
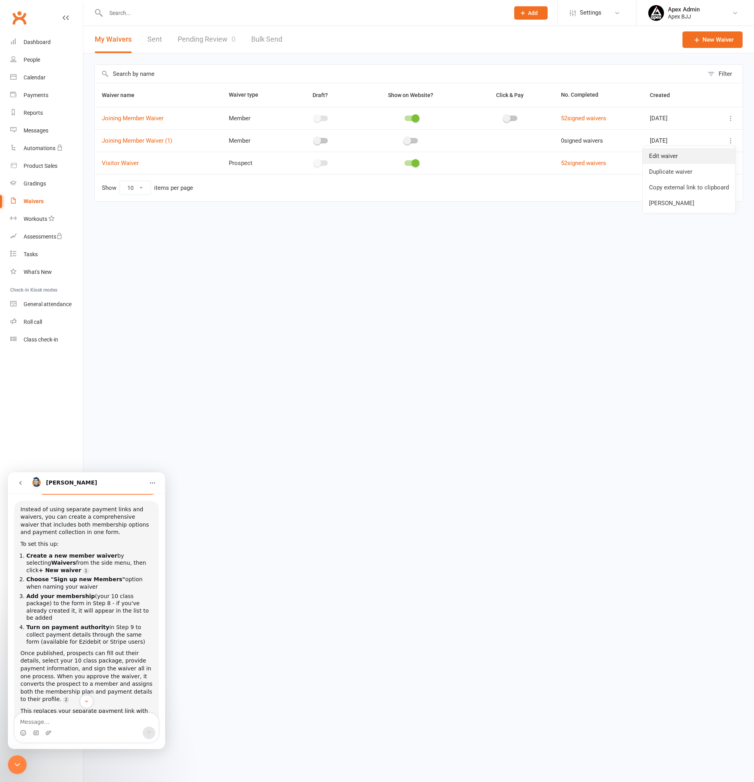
click at [670, 156] on link "Edit waiver" at bounding box center [689, 156] width 92 height 16
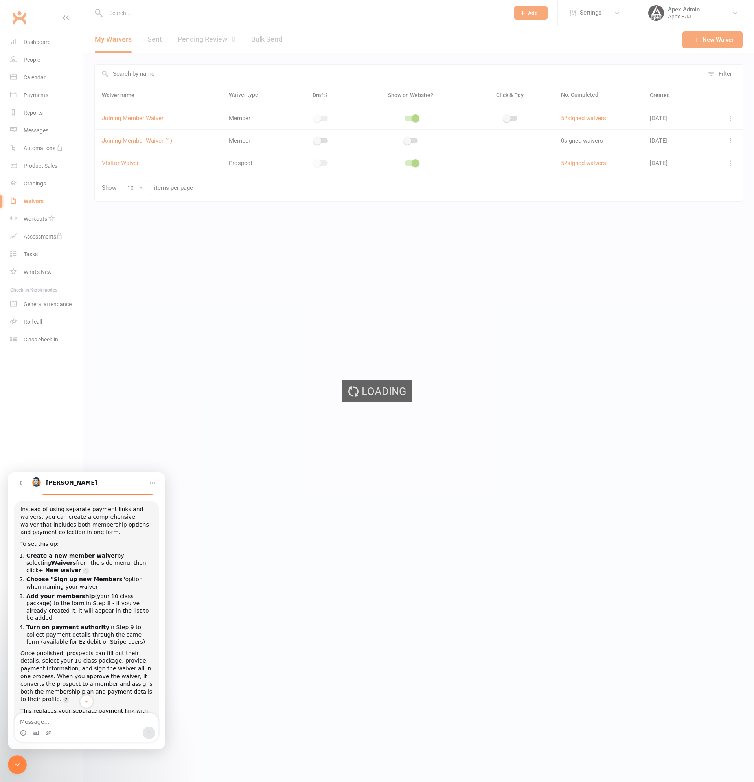
select select "bank_account"
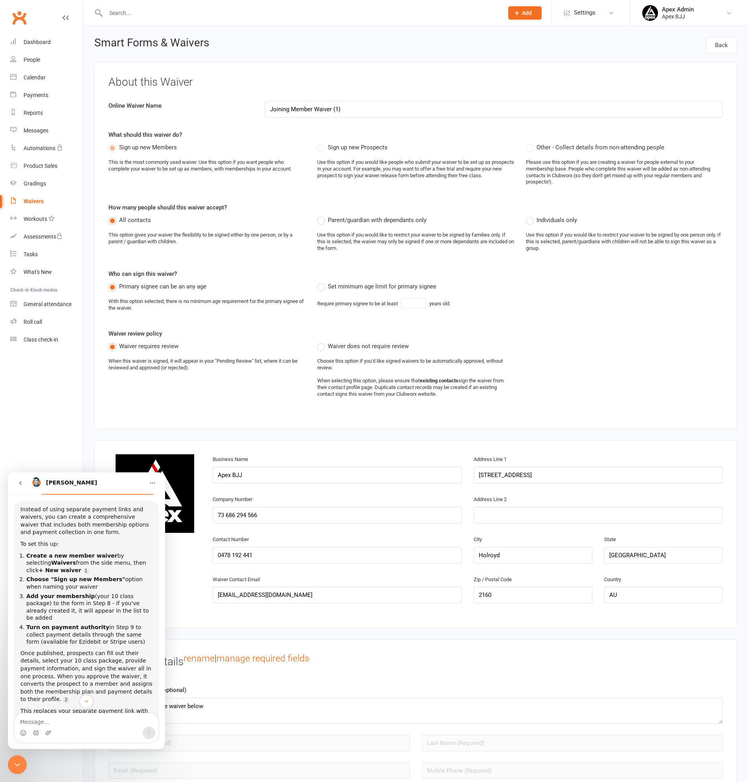
drag, startPoint x: 365, startPoint y: 111, endPoint x: 178, endPoint y: 101, distance: 187.4
click at [178, 101] on div "Online Waiver Name Joining Member Waiver (1)" at bounding box center [416, 109] width 626 height 17
paste input "10 Class Package $250"
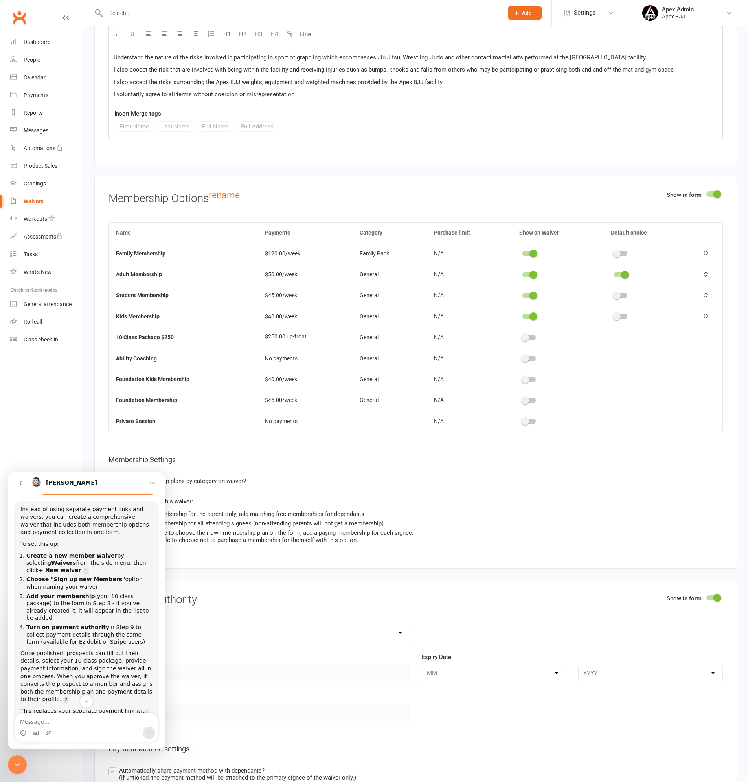
scroll to position [4365, 0]
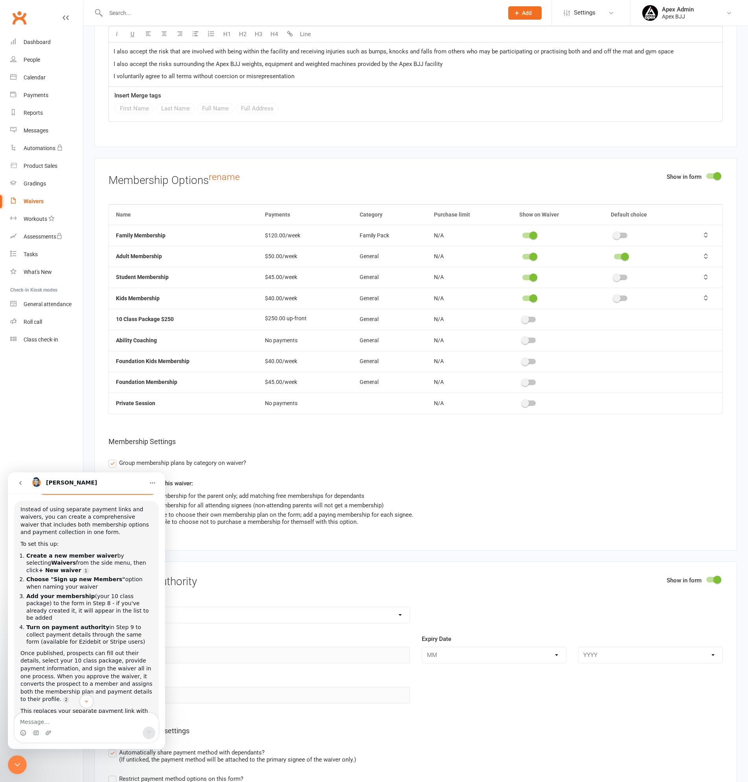
type input "10 Class Package $250"
click at [523, 316] on span at bounding box center [525, 320] width 8 height 8
click at [523, 319] on input "checkbox" at bounding box center [523, 319] width 0 height 0
click at [533, 232] on span at bounding box center [534, 236] width 8 height 8
click at [523, 234] on input "checkbox" at bounding box center [523, 234] width 0 height 0
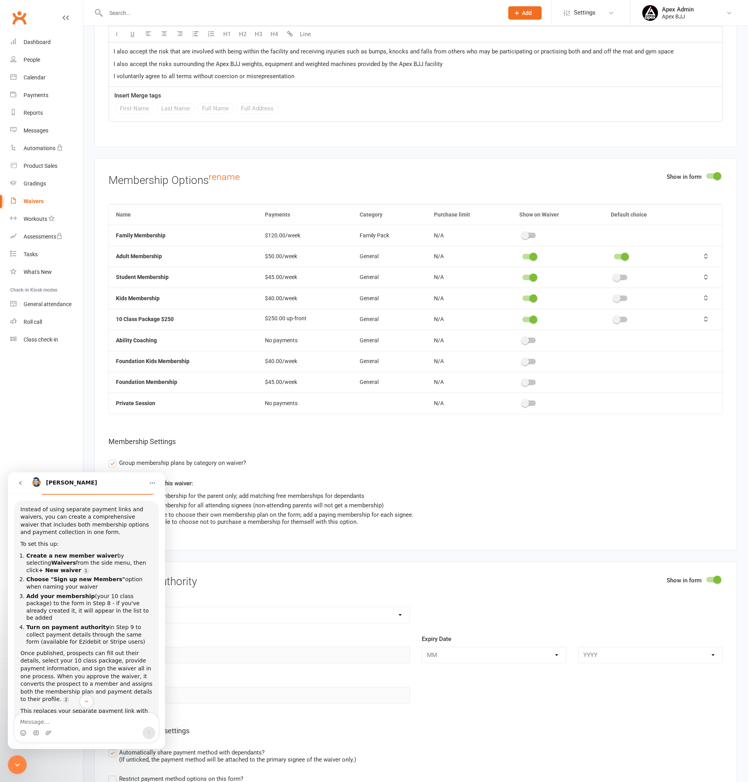
click at [532, 253] on span at bounding box center [534, 257] width 8 height 8
click at [523, 256] on input "checkbox" at bounding box center [523, 256] width 0 height 0
click at [534, 274] on span at bounding box center [534, 278] width 8 height 8
click at [523, 276] on input "checkbox" at bounding box center [523, 276] width 0 height 0
click at [536, 295] on span at bounding box center [534, 299] width 8 height 8
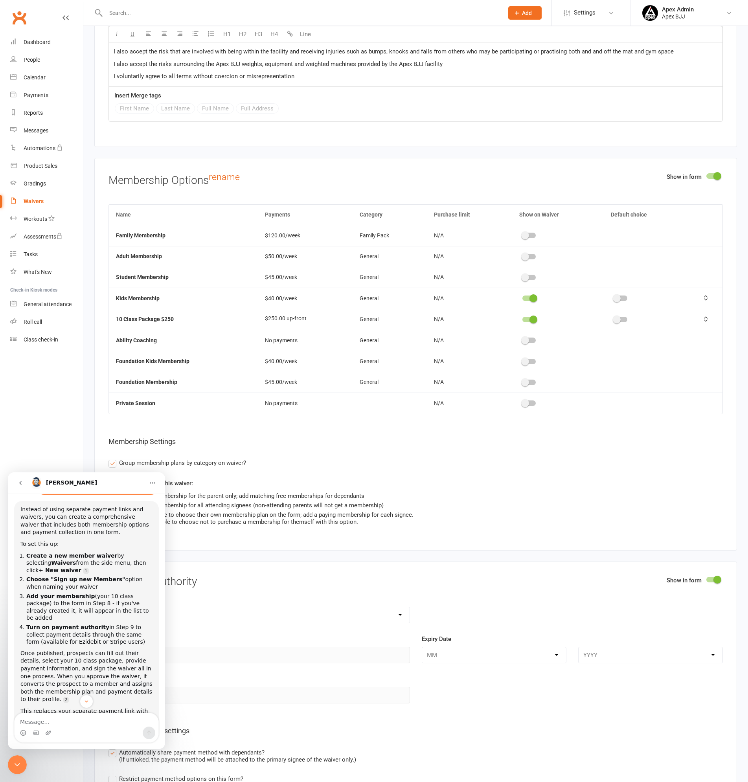
click at [523, 297] on input "checkbox" at bounding box center [523, 297] width 0 height 0
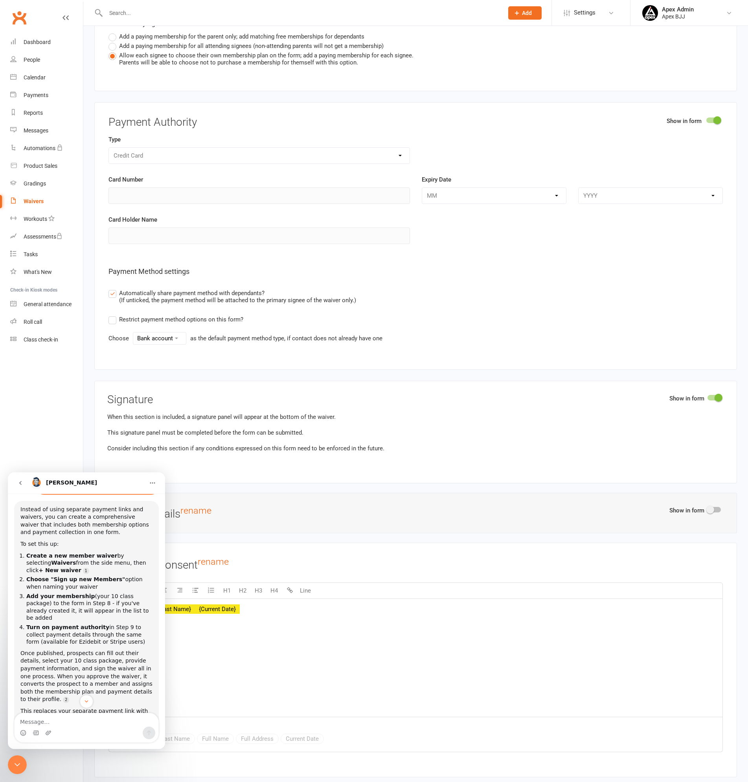
scroll to position [4837, 0]
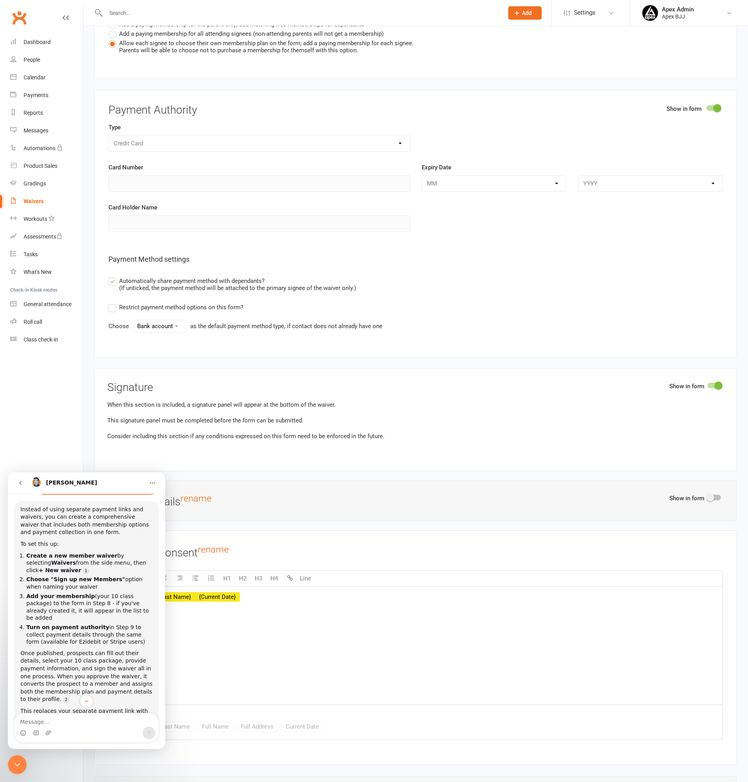
click at [111, 276] on label "Automatically share payment method with dependants? (If unticked, the payment m…" at bounding box center [233, 283] width 248 height 15
click at [111, 276] on input "Automatically share payment method with dependants? (If unticked, the payment m…" at bounding box center [111, 276] width 5 height 0
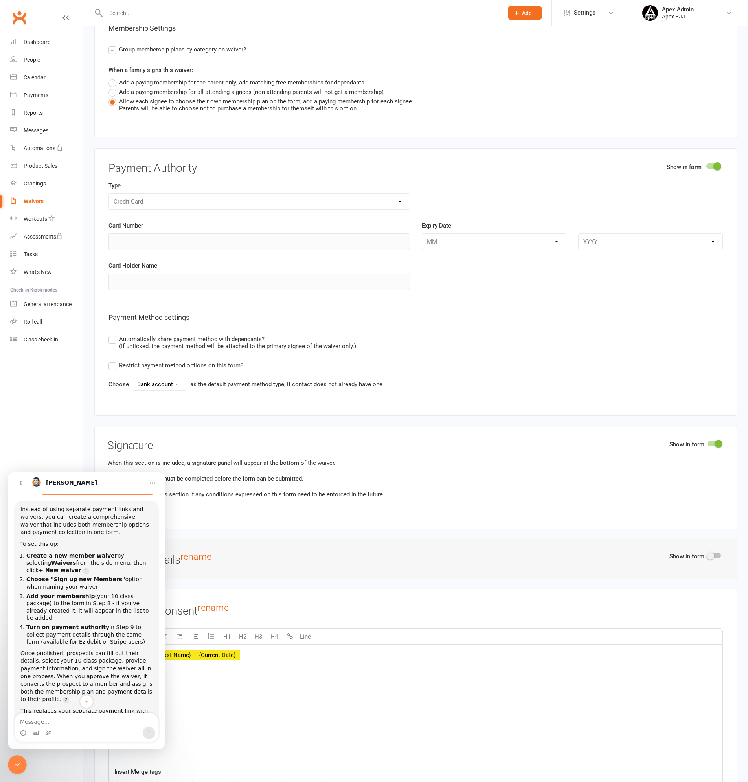
scroll to position [4797, 0]
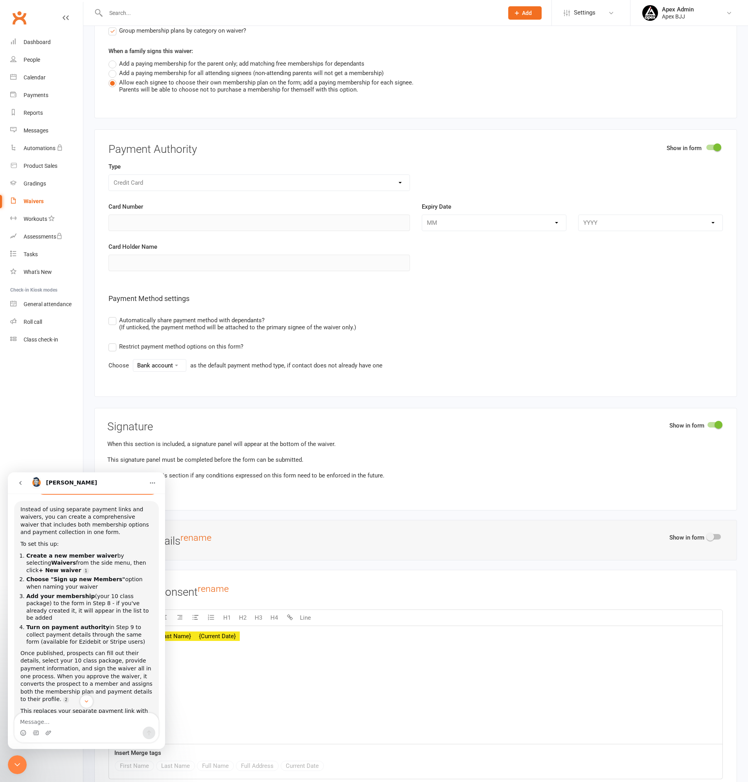
click at [399, 175] on div "Credit Card" at bounding box center [260, 183] width 302 height 17
click at [401, 175] on div "Credit Card" at bounding box center [260, 183] width 302 height 17
click at [400, 175] on div "Credit Card" at bounding box center [260, 183] width 302 height 17
click at [135, 175] on div "Credit Card" at bounding box center [260, 183] width 302 height 17
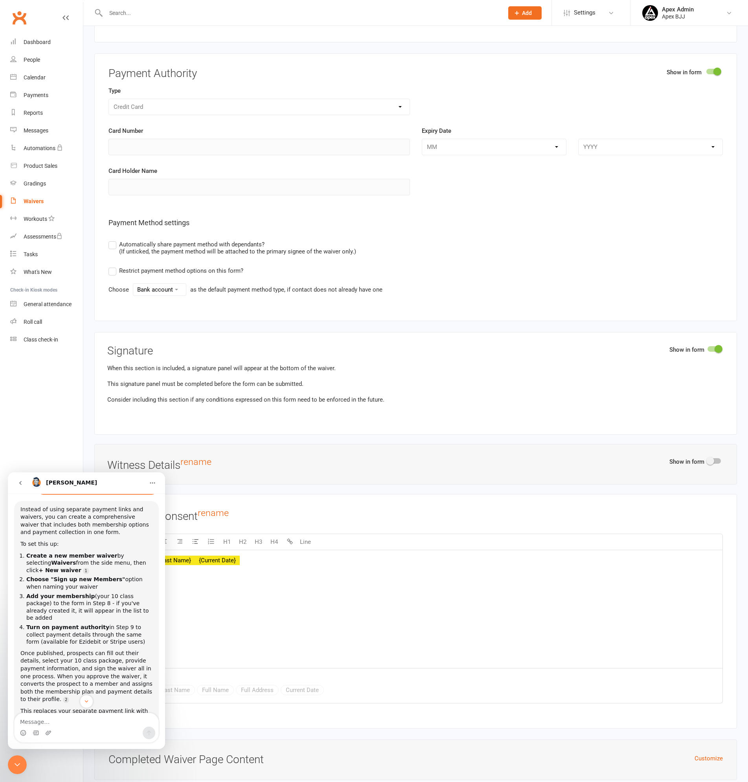
scroll to position [4876, 0]
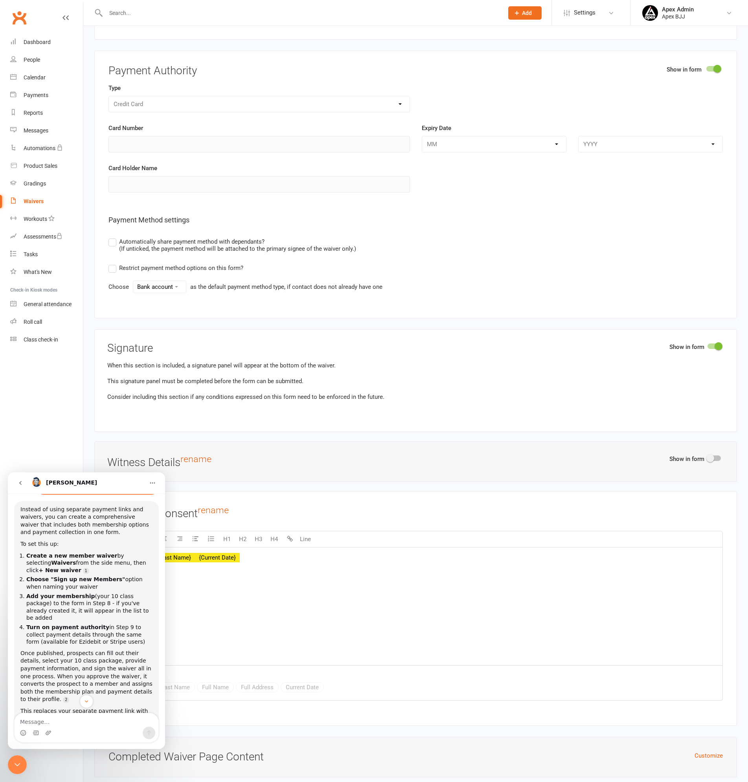
click at [113, 263] on label "Restrict payment method options on this form?" at bounding box center [176, 267] width 135 height 9
click at [113, 263] on input "Restrict payment method options on this form?" at bounding box center [111, 263] width 5 height 0
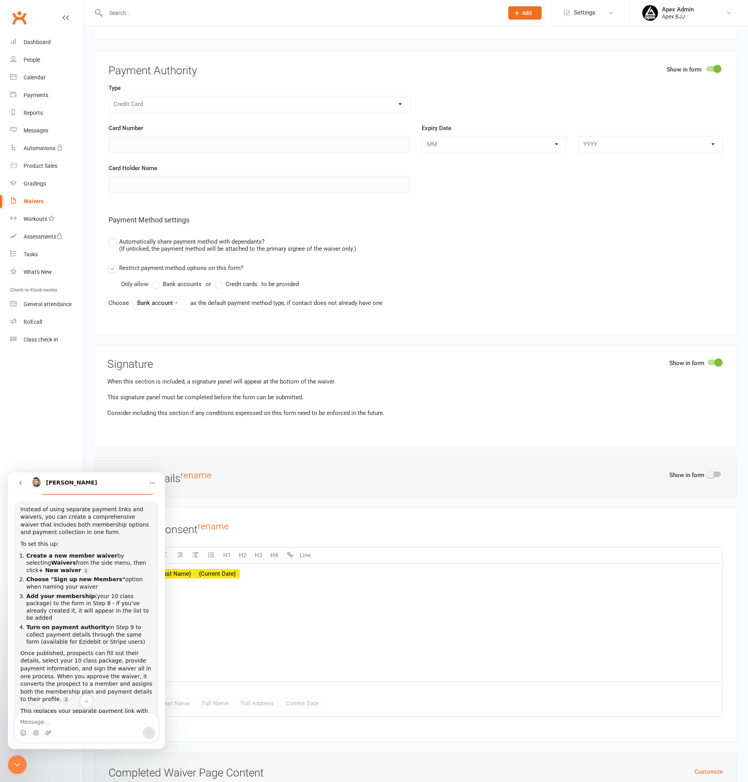
click at [218, 280] on label "Credit cards" at bounding box center [236, 284] width 42 height 9
click at [218, 280] on input "Credit cards" at bounding box center [217, 280] width 5 height 0
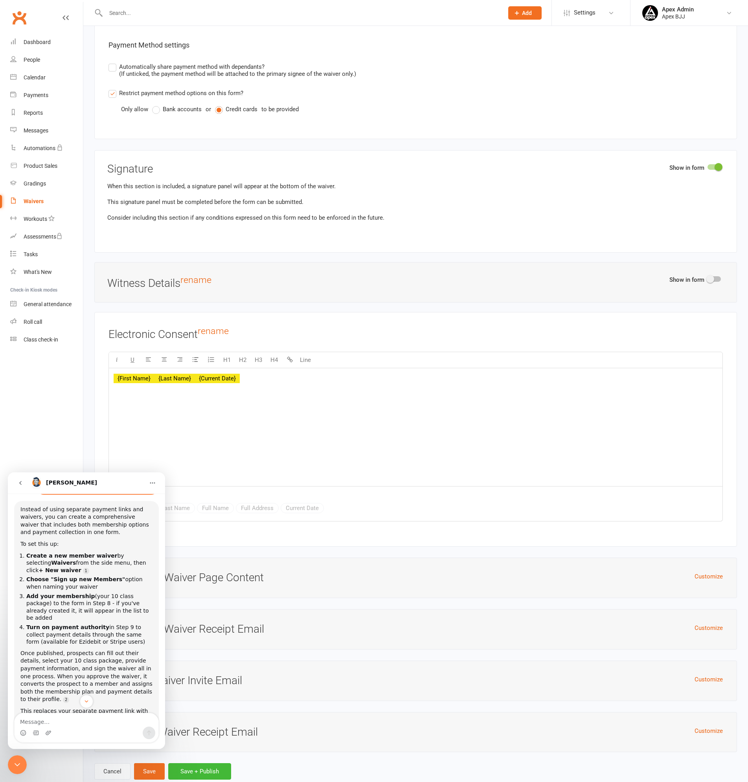
scroll to position [5059, 0]
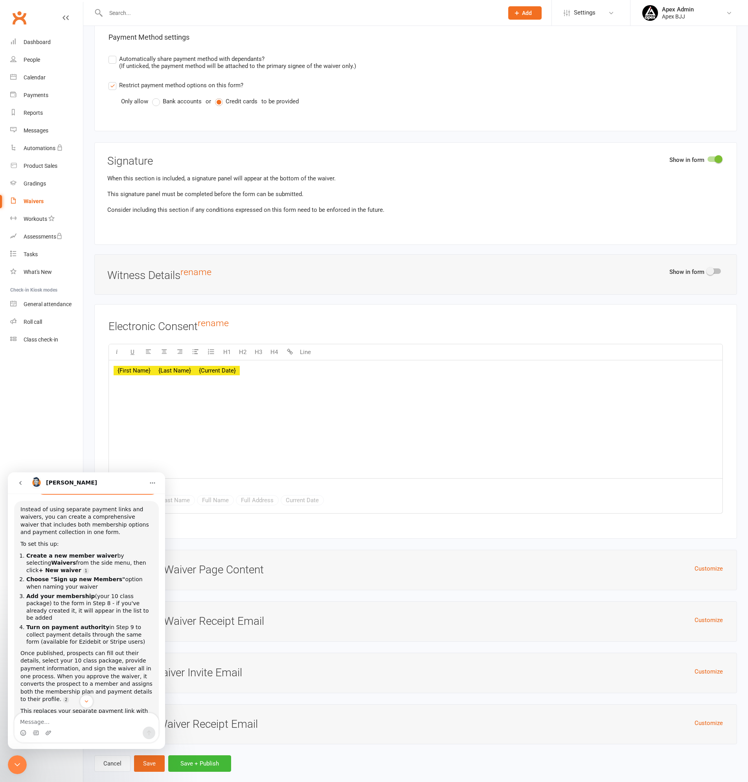
click at [16, 762] on icon "Close Intercom Messenger" at bounding box center [17, 764] width 9 height 9
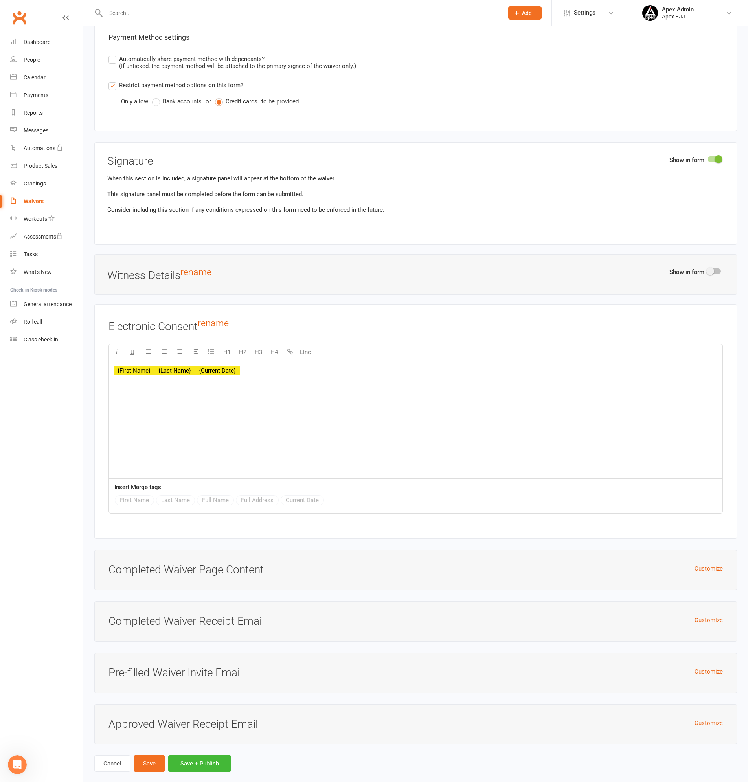
scroll to position [281, 0]
click at [218, 756] on button "Save + Publish" at bounding box center [199, 764] width 63 height 17
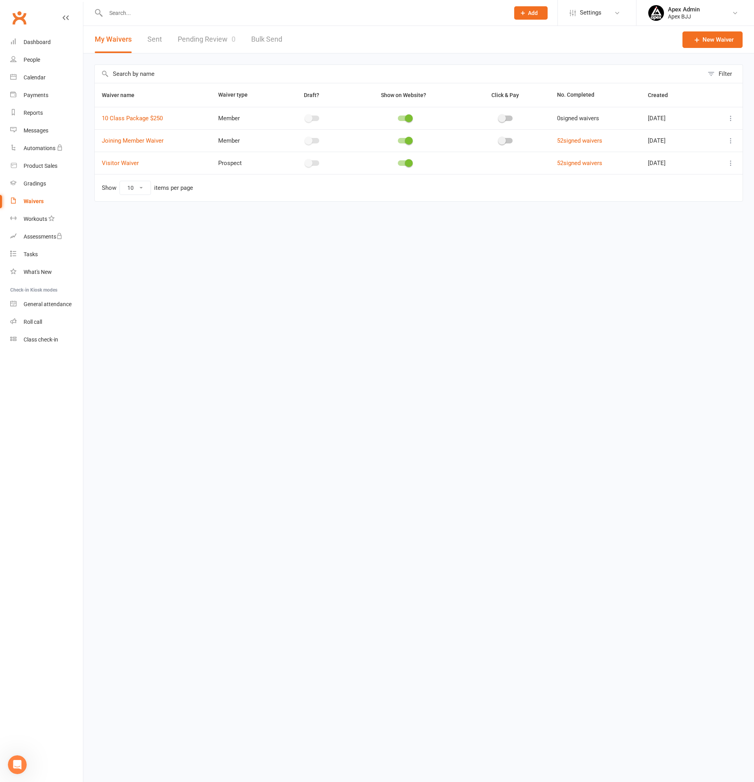
click at [405, 118] on span at bounding box center [409, 118] width 8 height 8
click at [398, 117] on input "checkbox" at bounding box center [398, 117] width 0 height 0
click at [167, 103] on icon at bounding box center [164, 105] width 6 height 6
click at [167, 104] on icon at bounding box center [164, 105] width 6 height 6
click at [146, 118] on link "10 Class Package $250" at bounding box center [132, 118] width 61 height 7
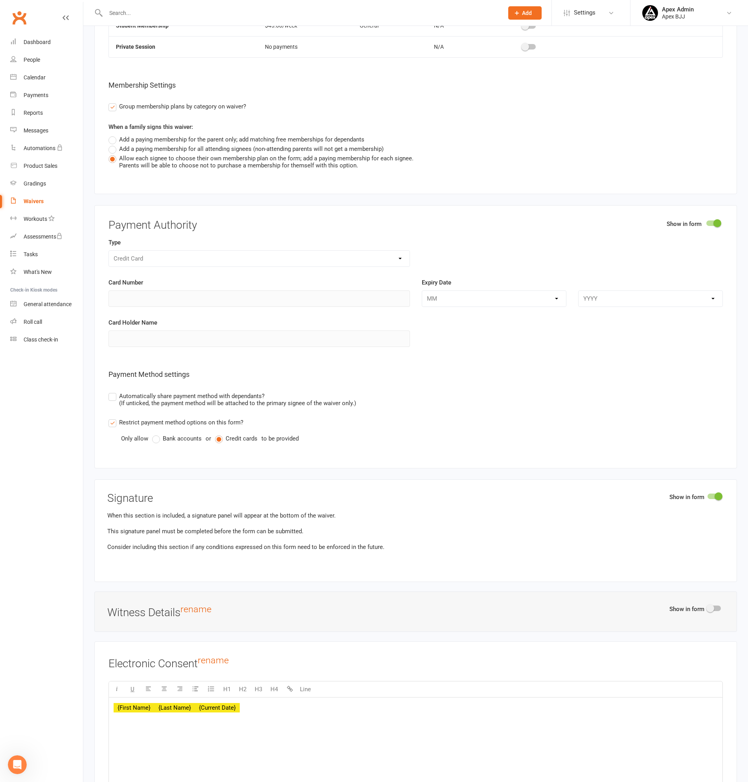
scroll to position [4548, 0]
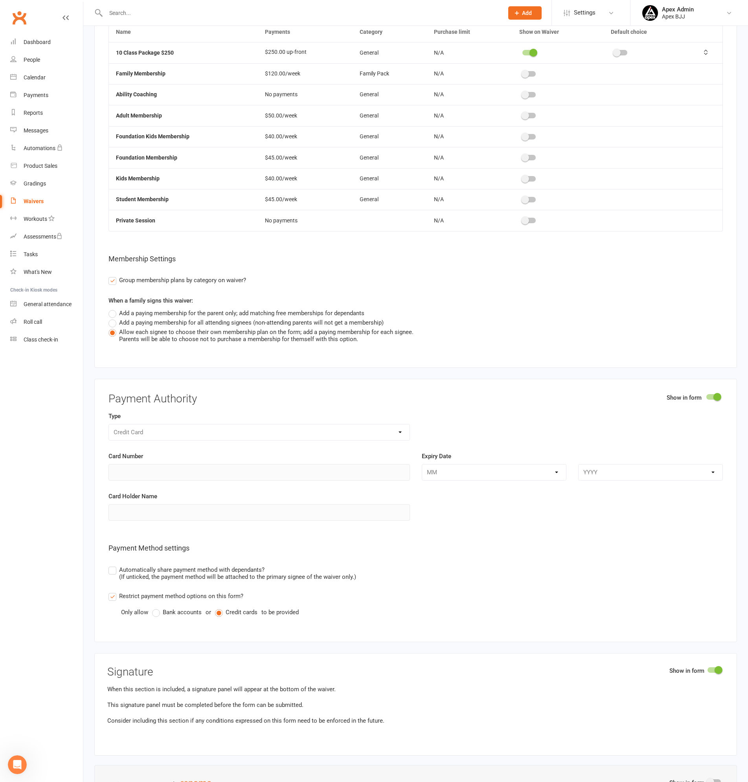
click at [405, 424] on div "Credit Card" at bounding box center [260, 432] width 302 height 17
click at [400, 424] on div "Credit Card" at bounding box center [260, 432] width 302 height 17
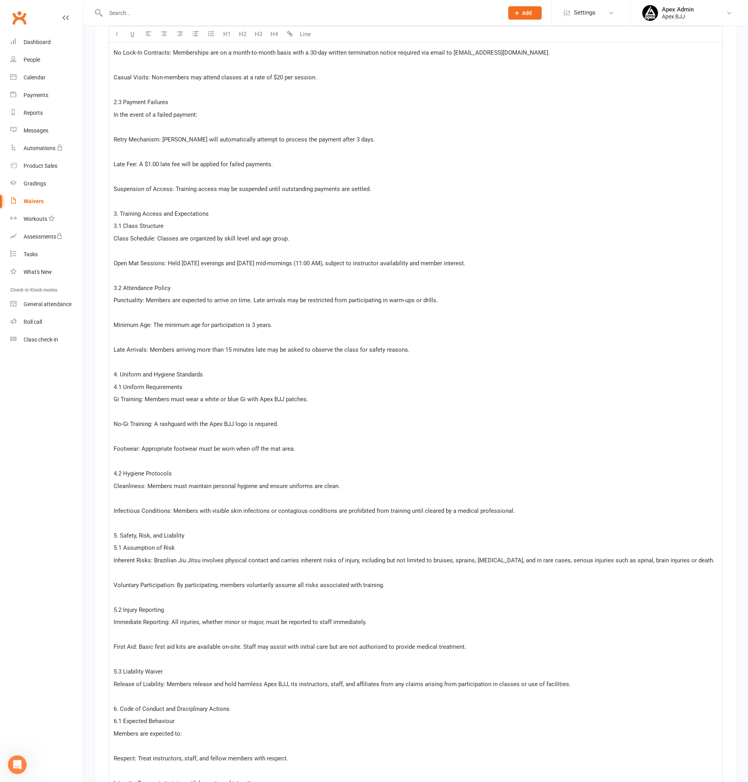
scroll to position [891, 0]
